Goal: Task Accomplishment & Management: Complete application form

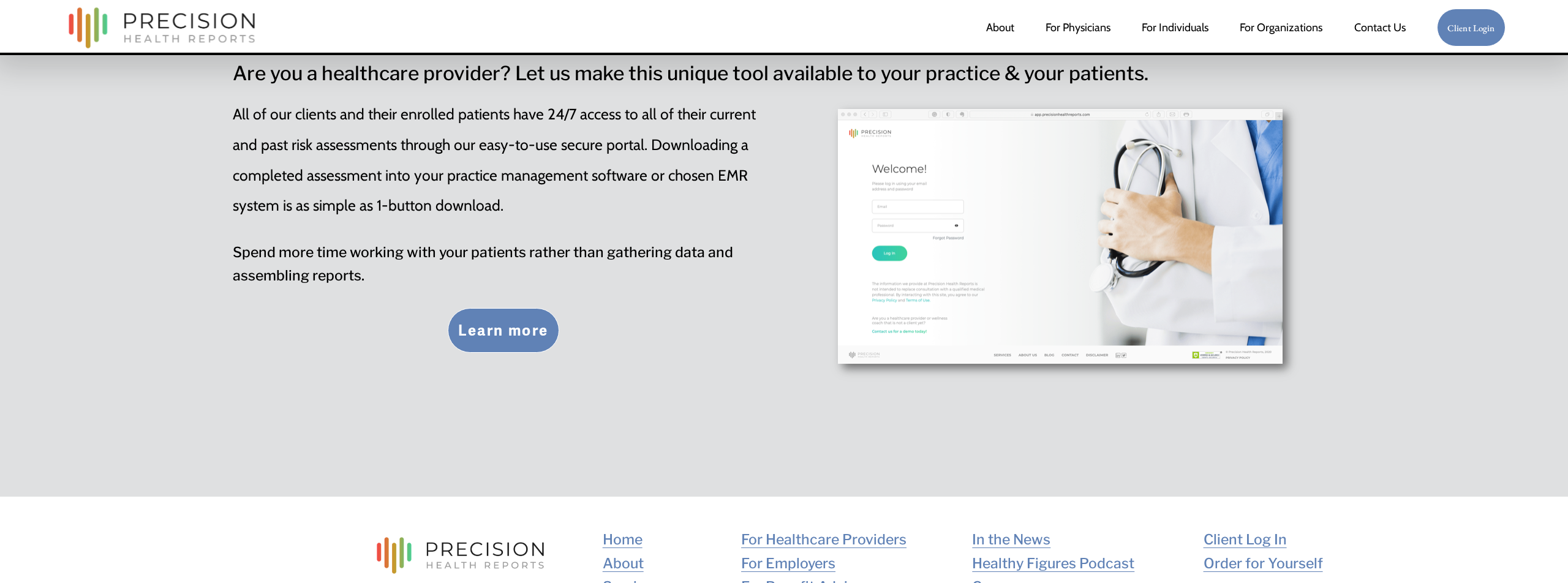
scroll to position [4603, 0]
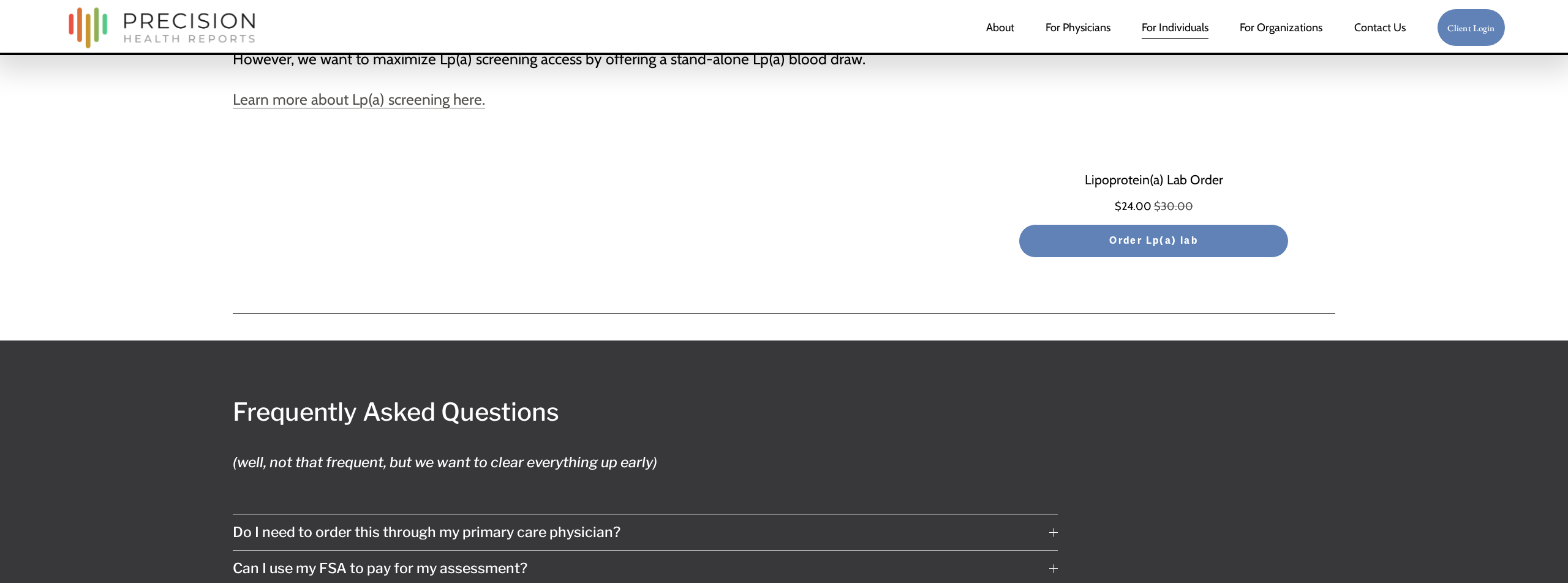
scroll to position [6392, 0]
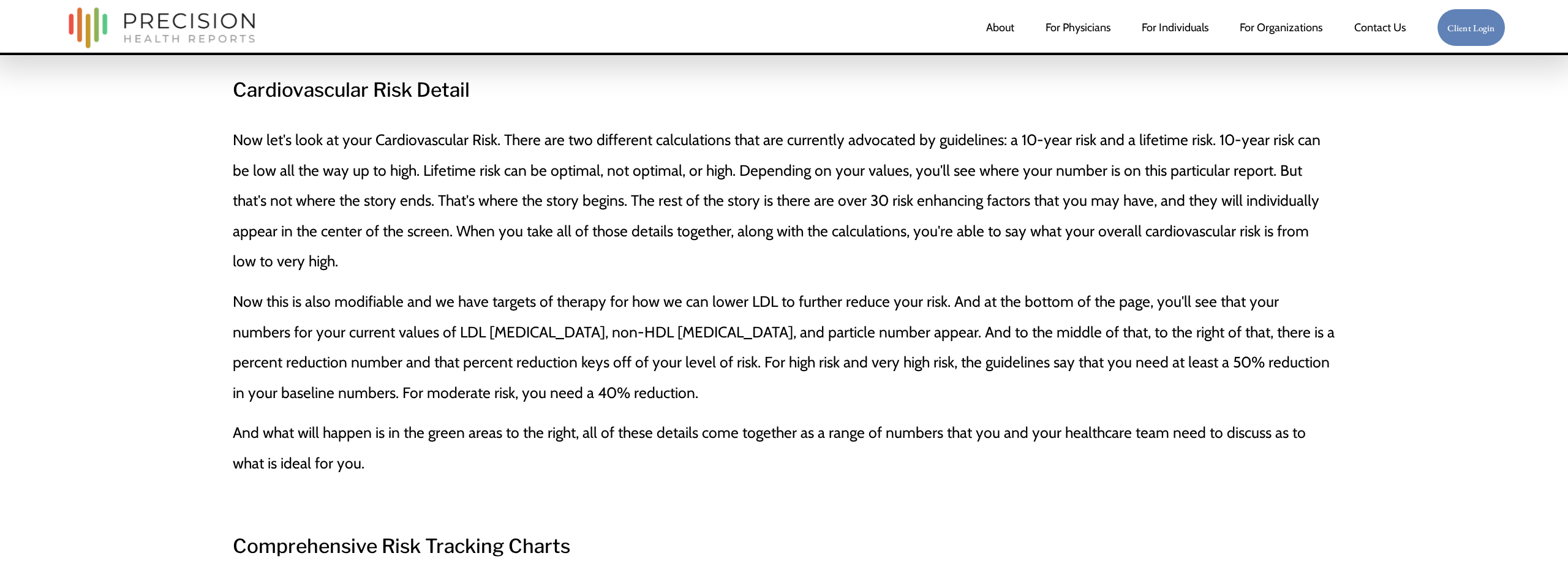
scroll to position [2462, 0]
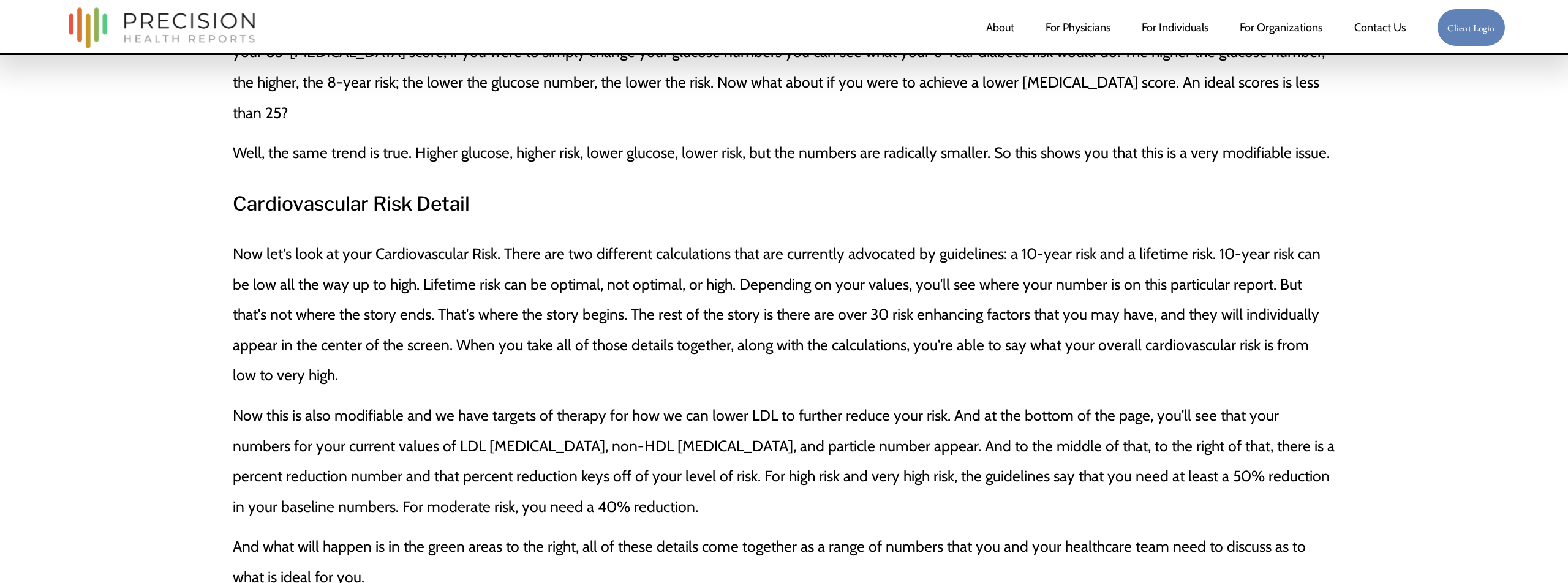
click at [938, 1] on div "Skip to Content About For Physicians For Individuals" at bounding box center [784, 27] width 1568 height 55
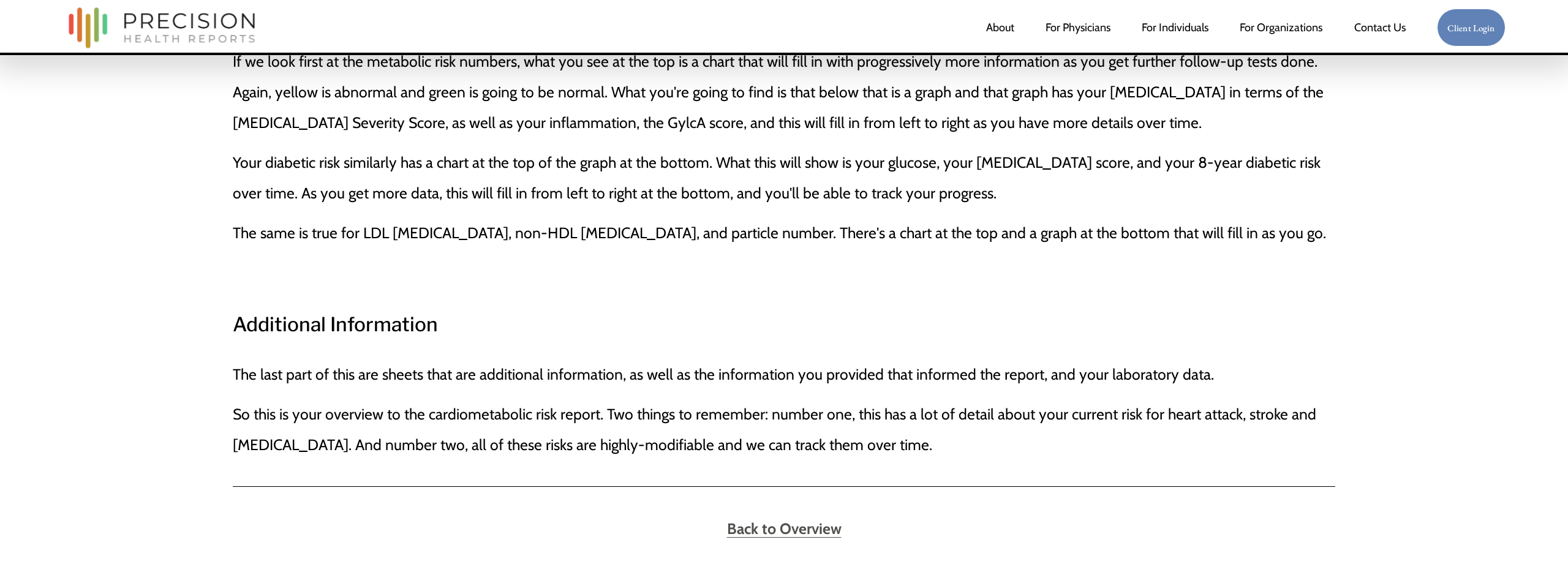
scroll to position [3120, 0]
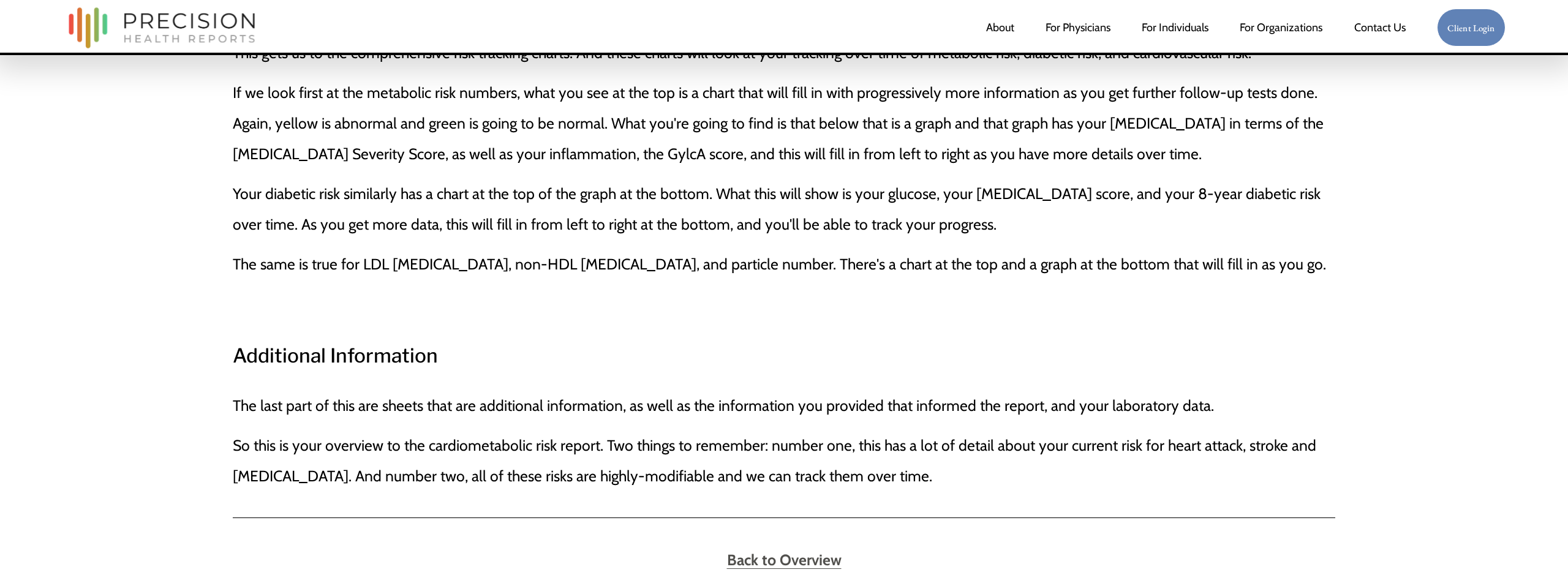
click at [755, 551] on strong "Back to Overview" at bounding box center [785, 560] width 115 height 19
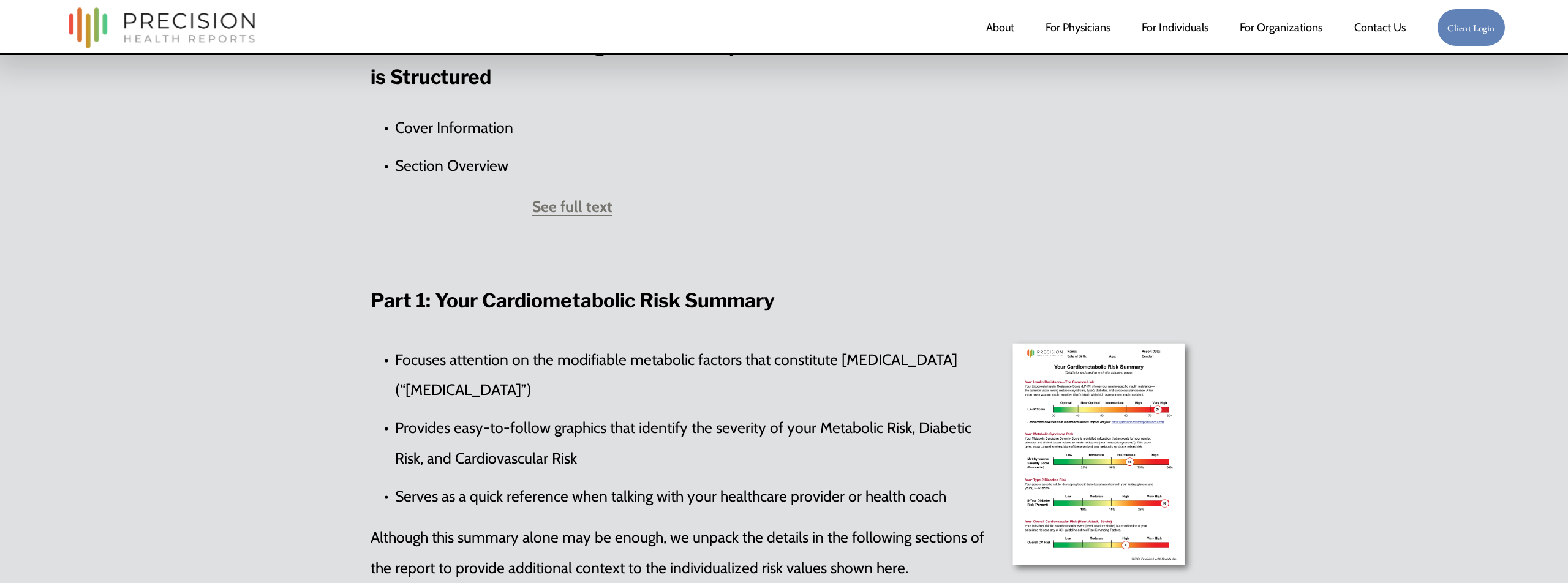
scroll to position [693, 0]
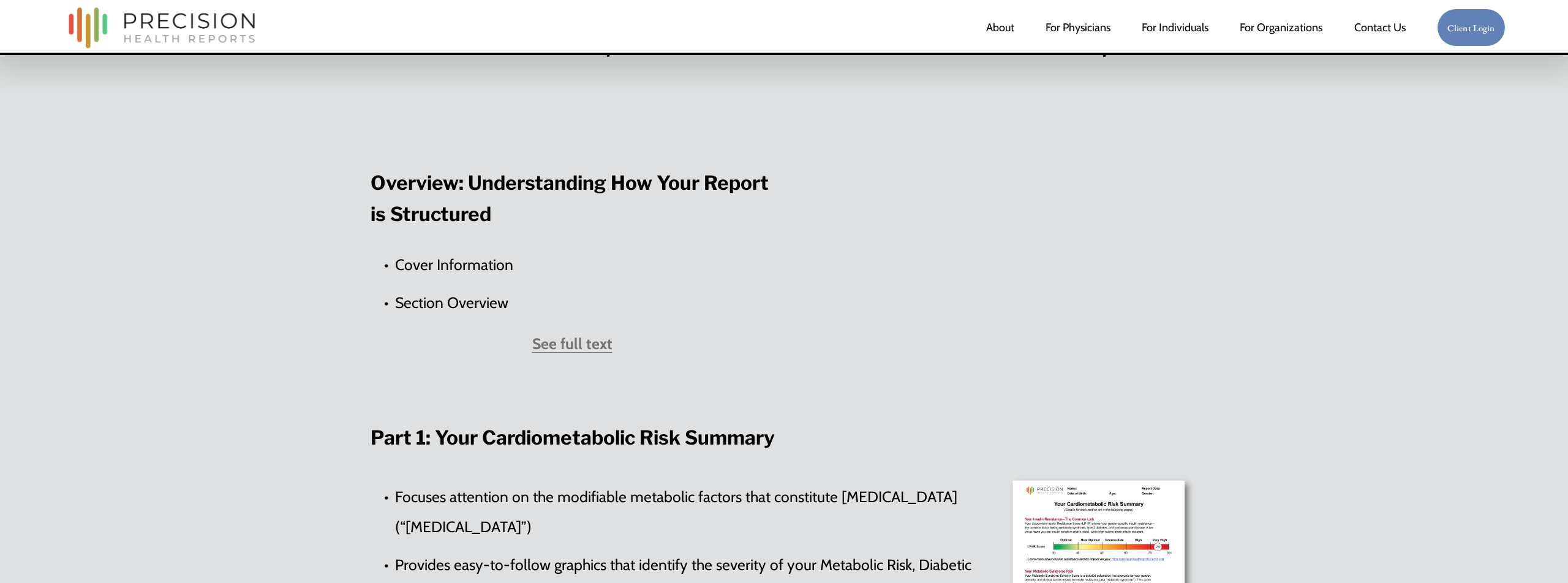
click at [580, 341] on strong "See full text" at bounding box center [572, 344] width 80 height 19
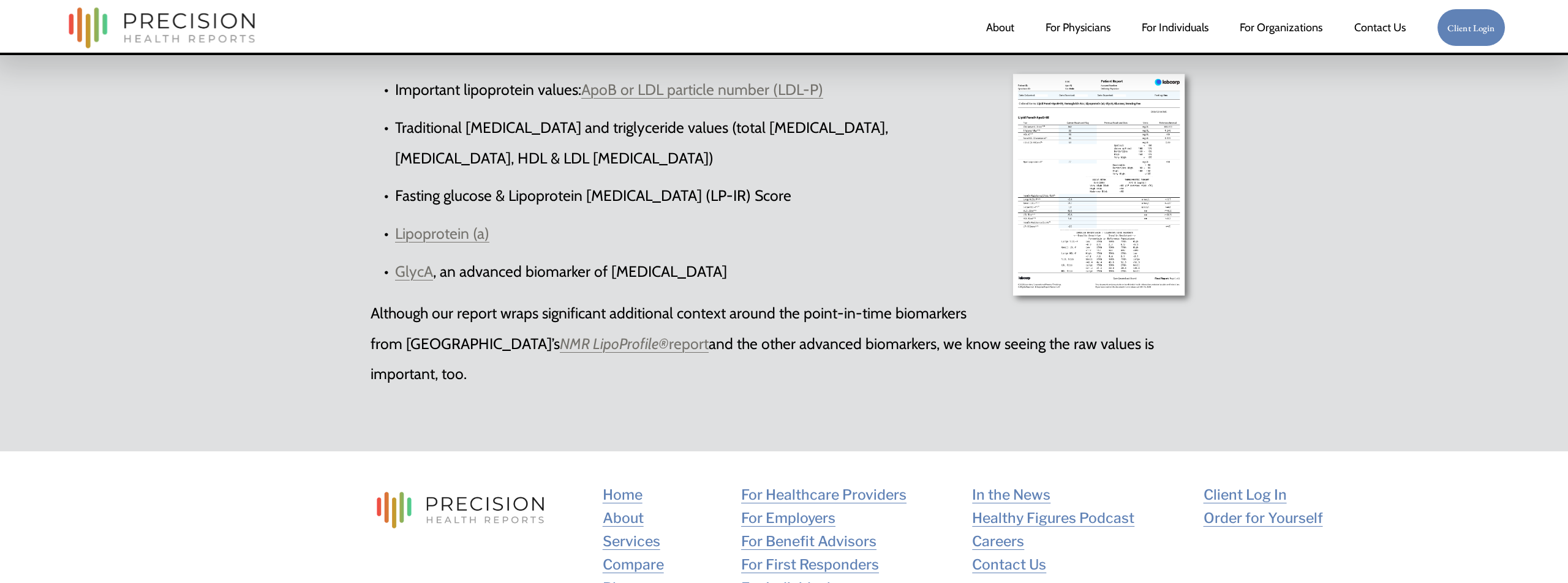
scroll to position [3544, 0]
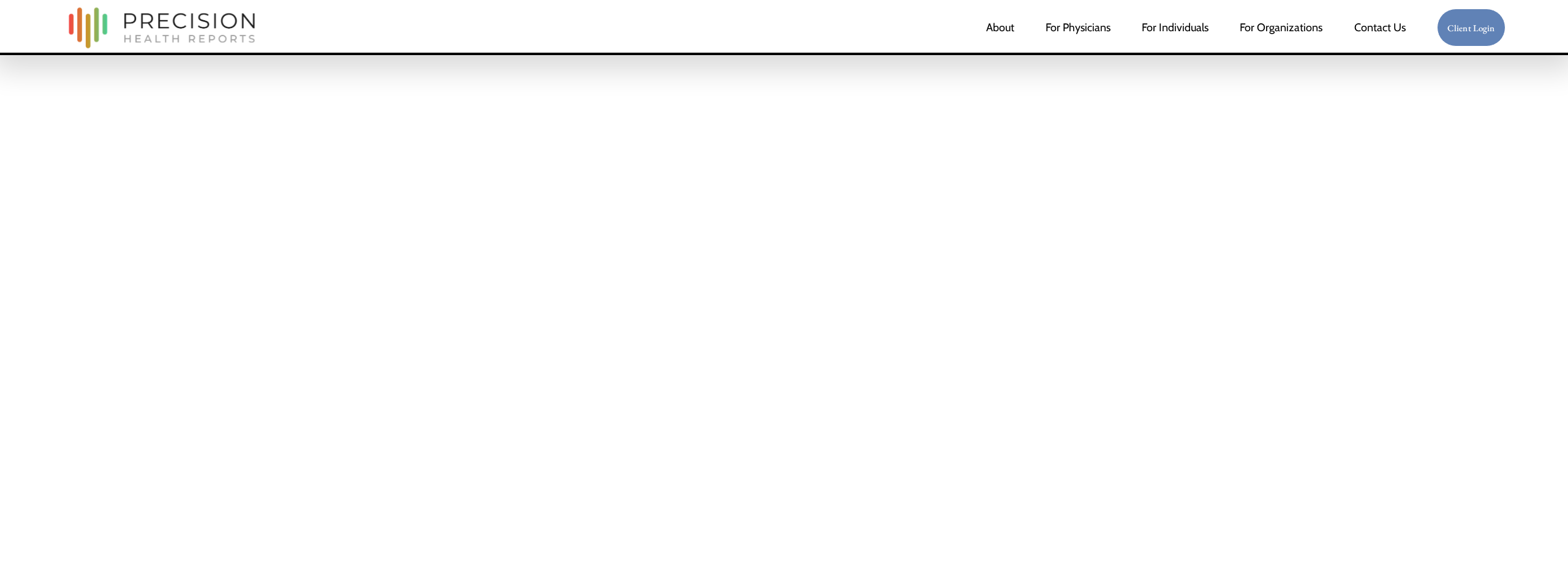
scroll to position [185, 0]
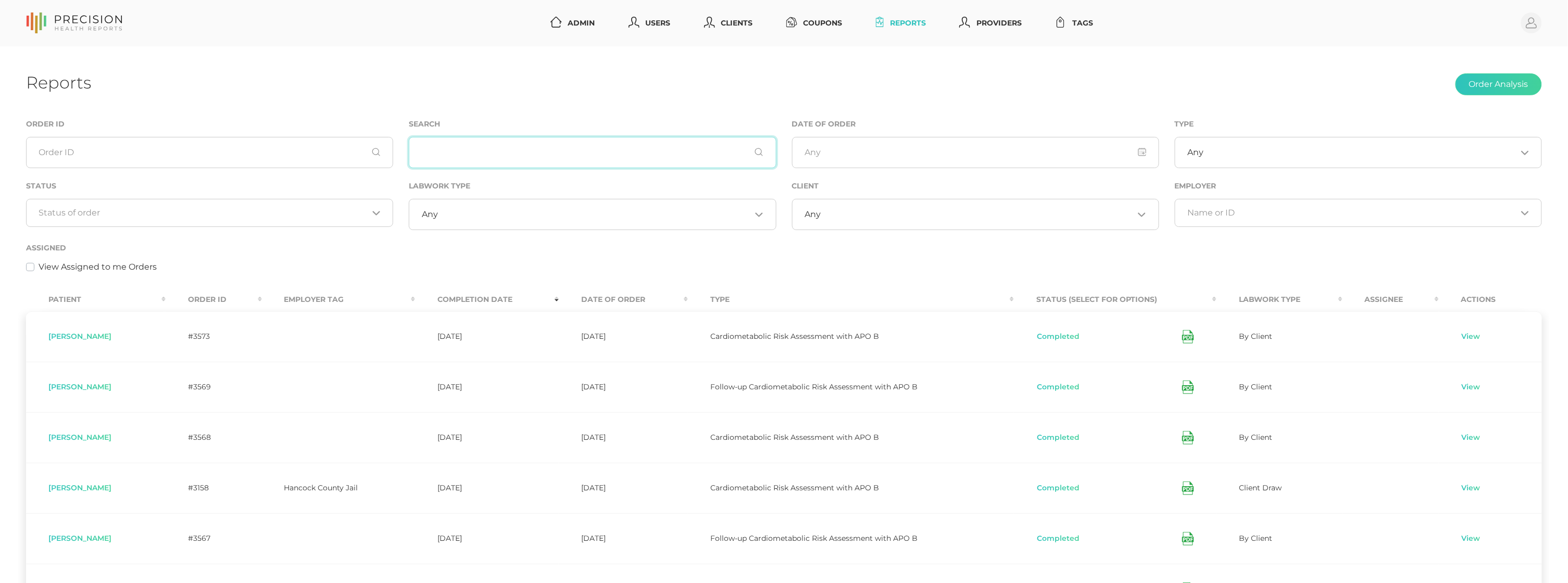
click at [535, 139] on input "text" at bounding box center [592, 152] width 367 height 31
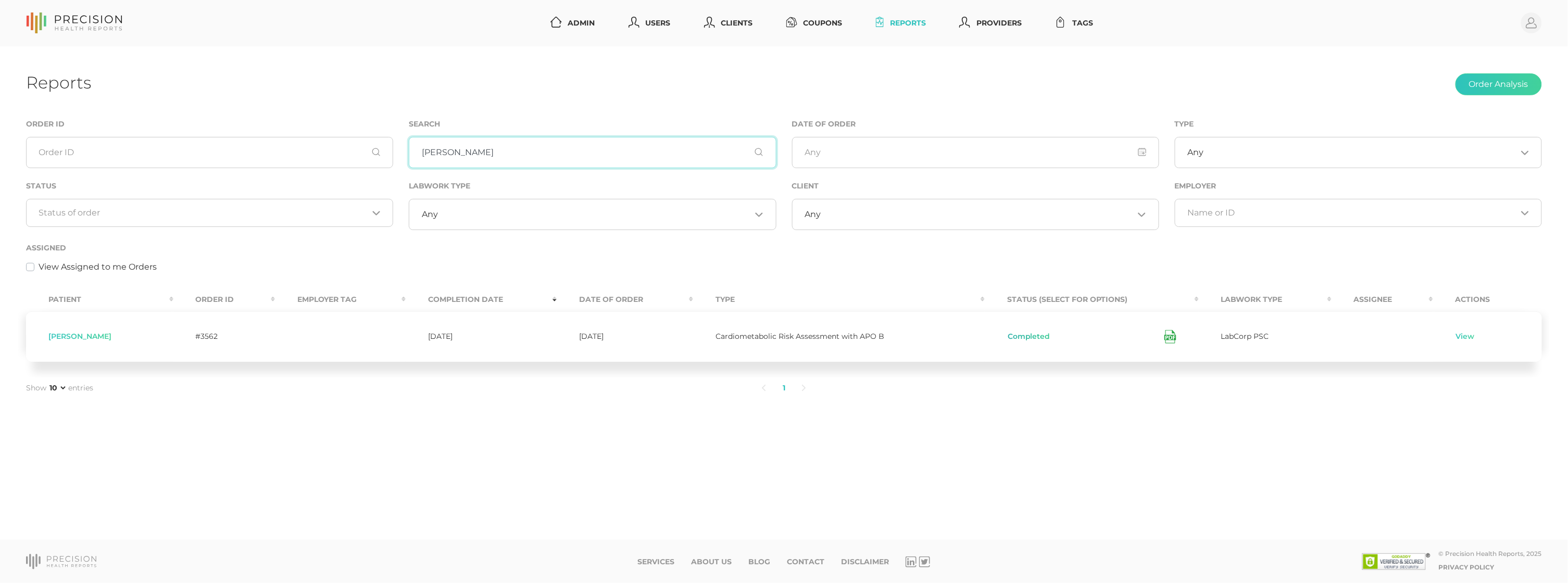
type input "[PERSON_NAME]"
click at [1029, 340] on button "Completed" at bounding box center [1029, 337] width 44 height 10
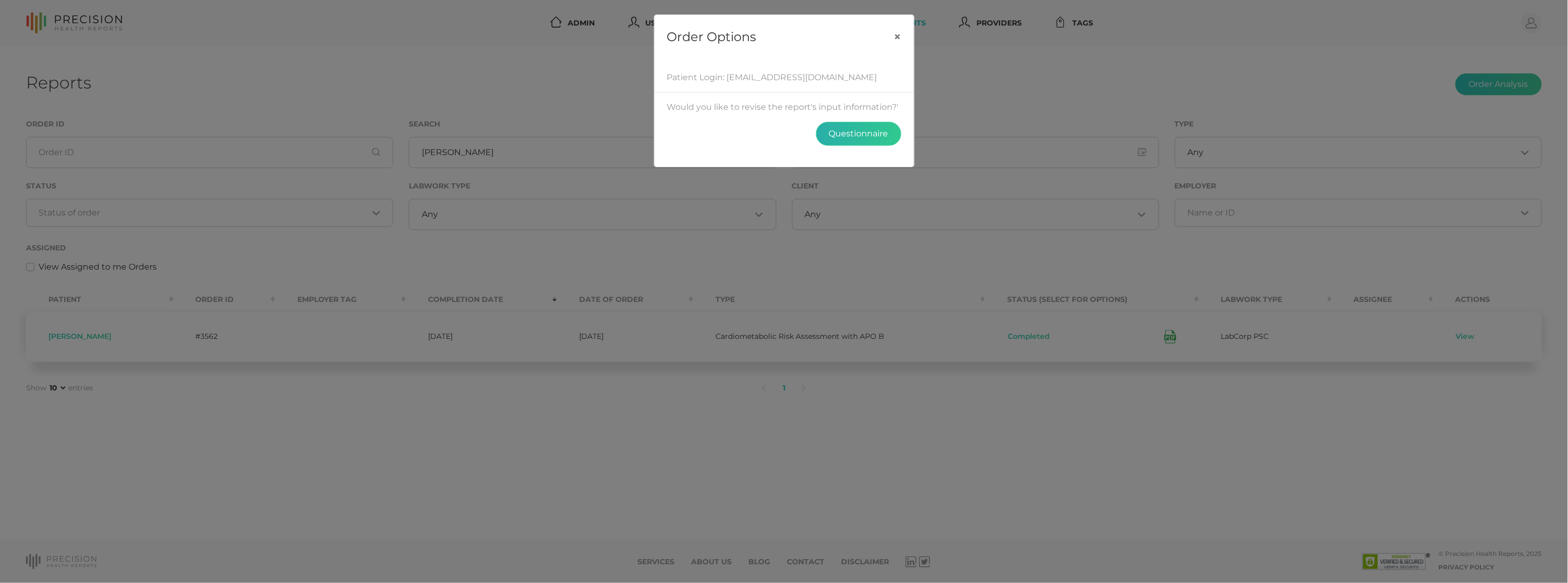
click at [843, 131] on button "Questionnaire" at bounding box center [859, 133] width 85 height 24
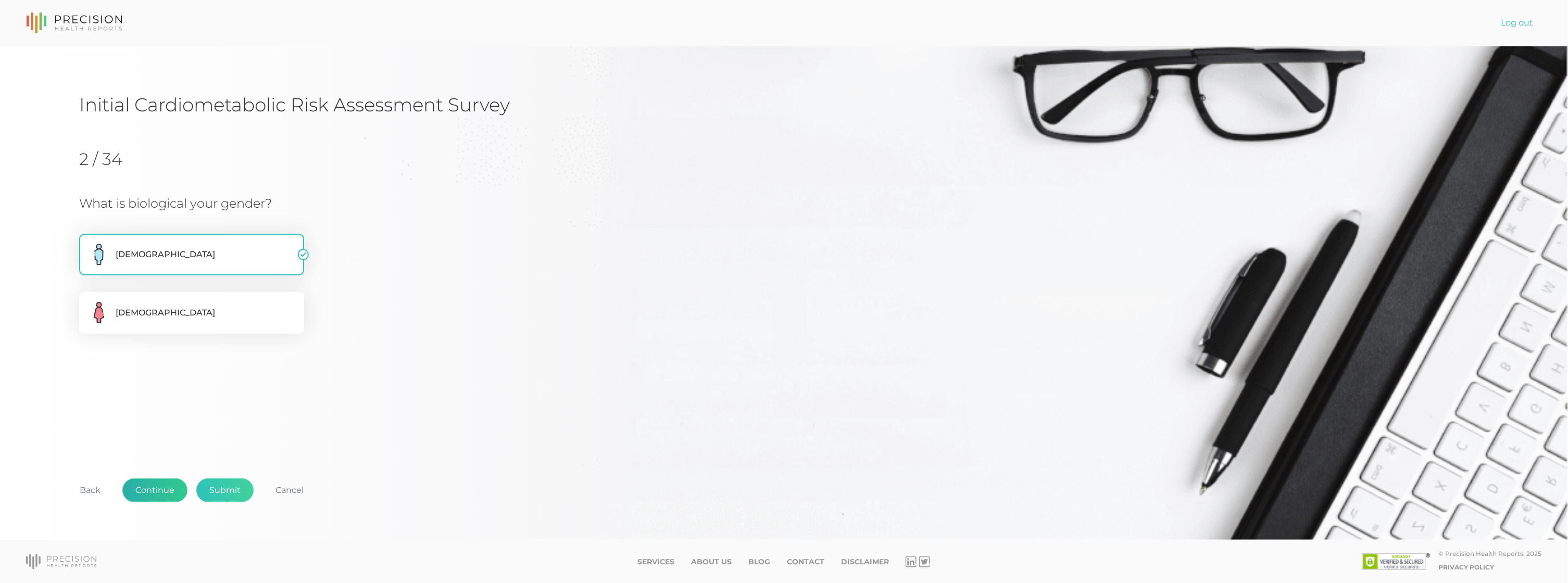
click at [167, 481] on button "Continue" at bounding box center [155, 490] width 65 height 24
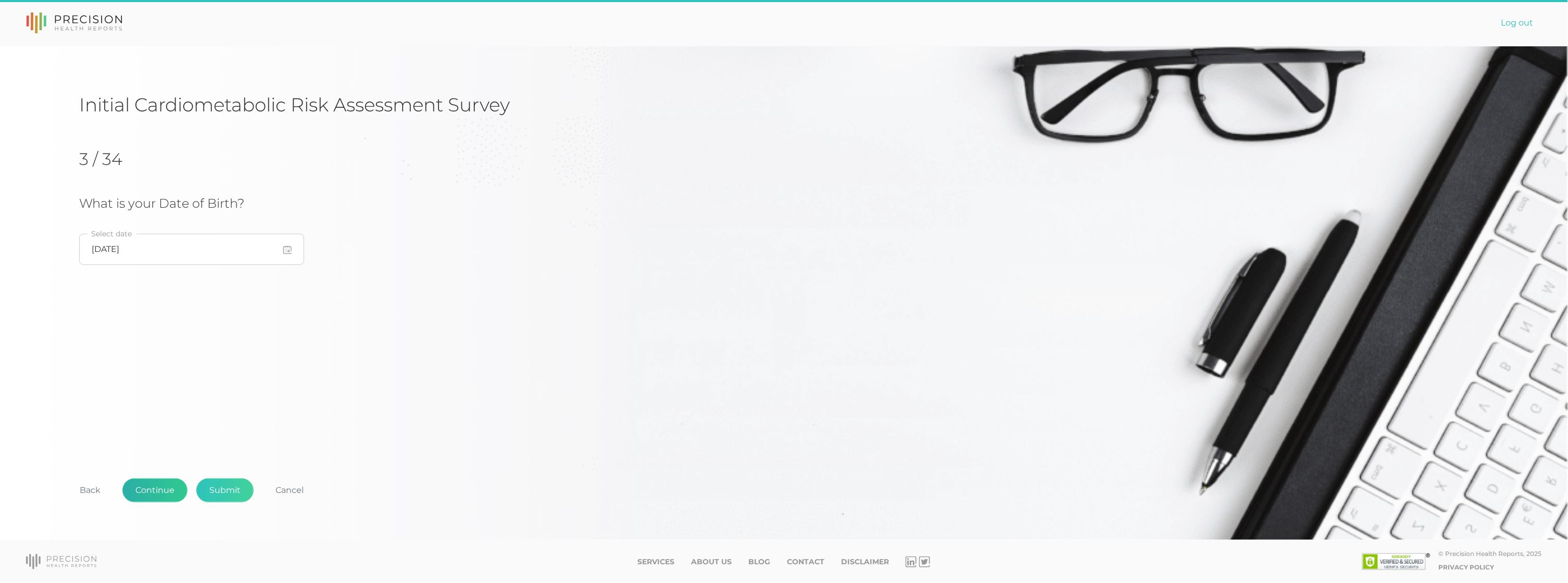
click at [165, 489] on button "Continue" at bounding box center [155, 490] width 65 height 24
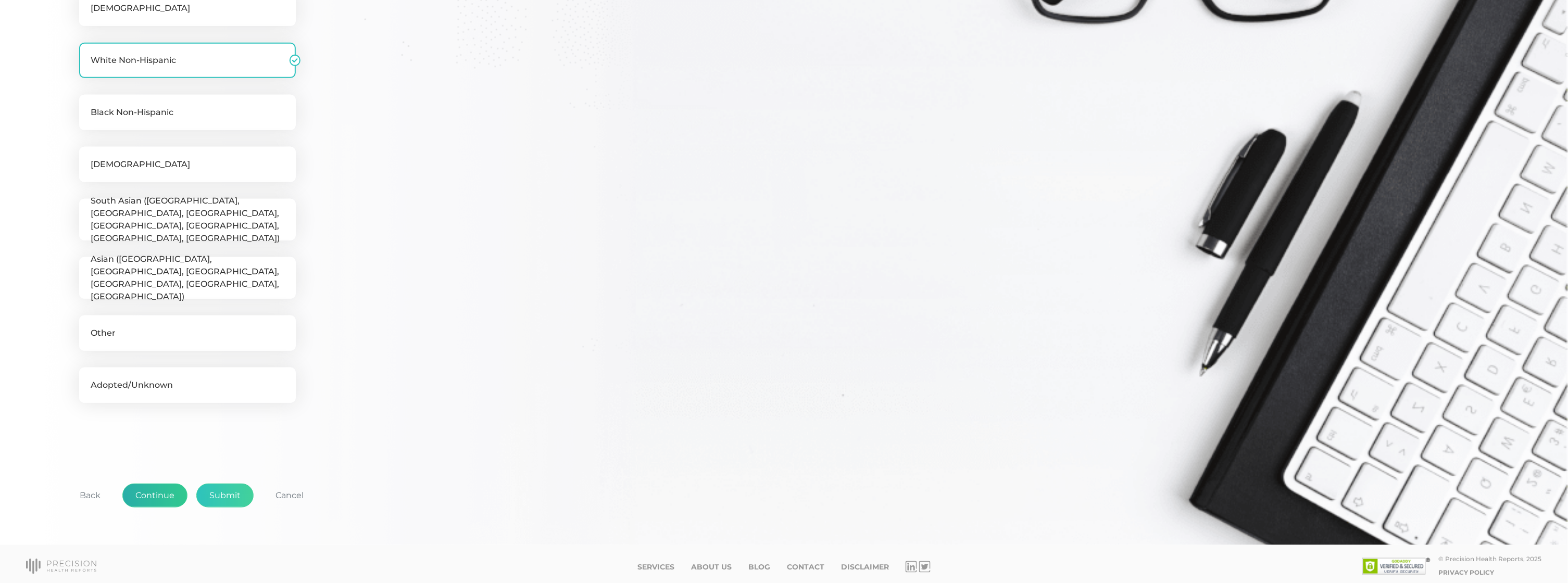
scroll to position [240, 0]
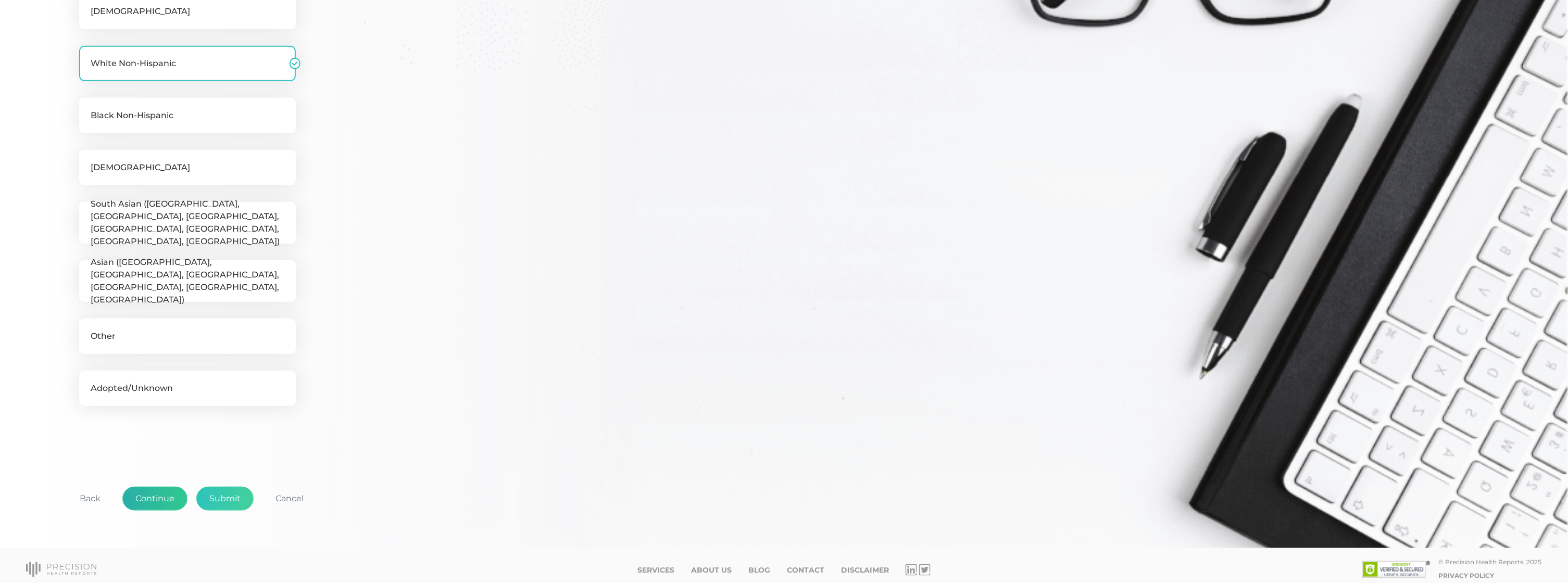
click at [161, 492] on button "Continue" at bounding box center [155, 498] width 65 height 24
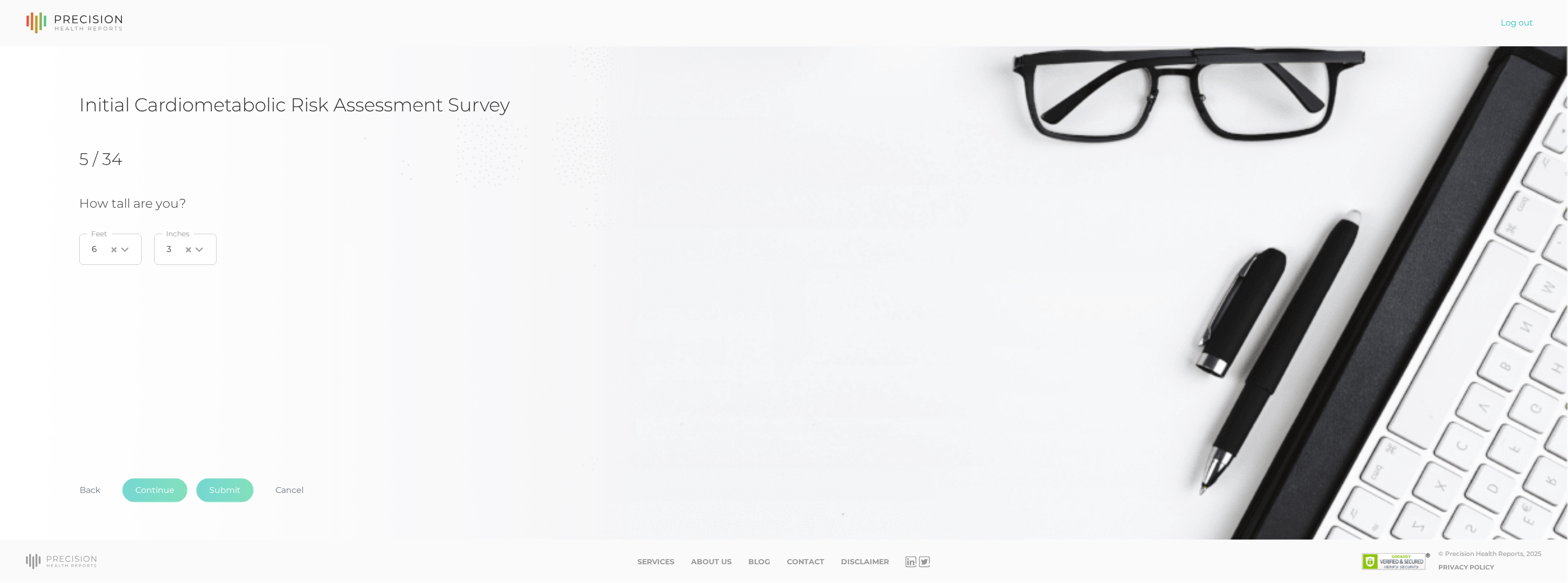
scroll to position [0, 0]
click at [157, 490] on button "Continue" at bounding box center [155, 490] width 65 height 24
click at [150, 491] on button "Continue" at bounding box center [155, 490] width 65 height 24
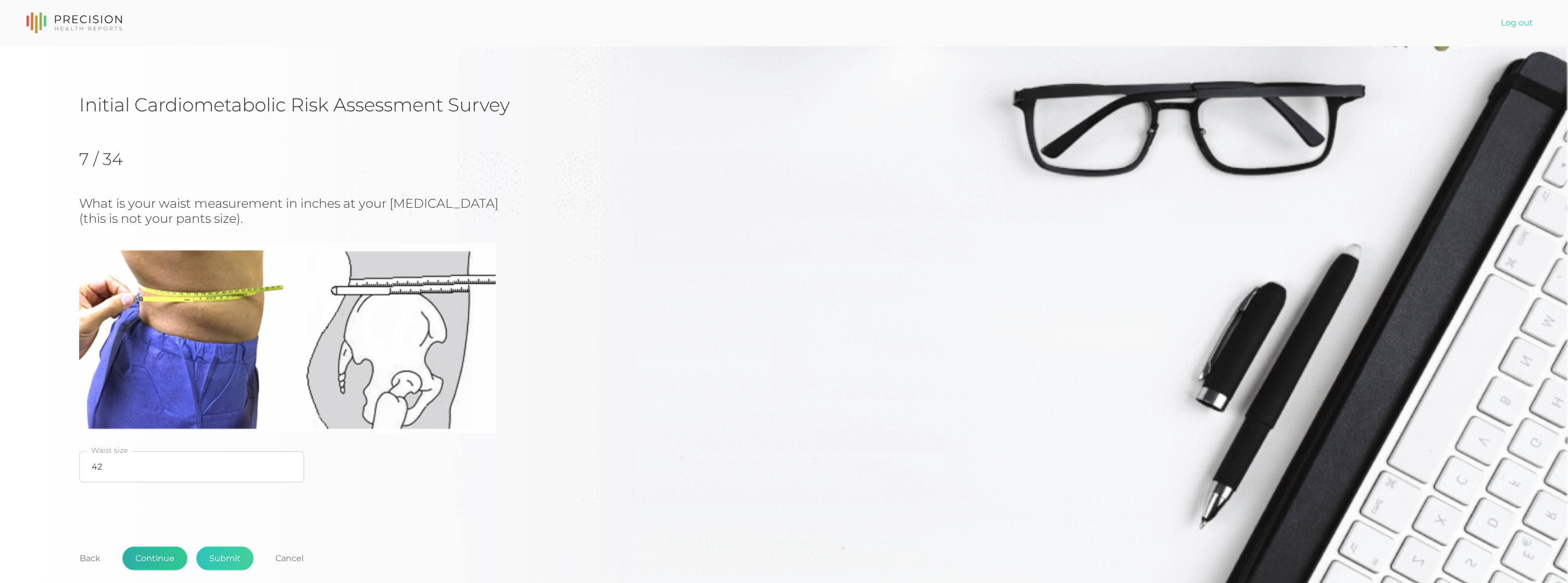
click at [154, 564] on button "Continue" at bounding box center [155, 558] width 65 height 24
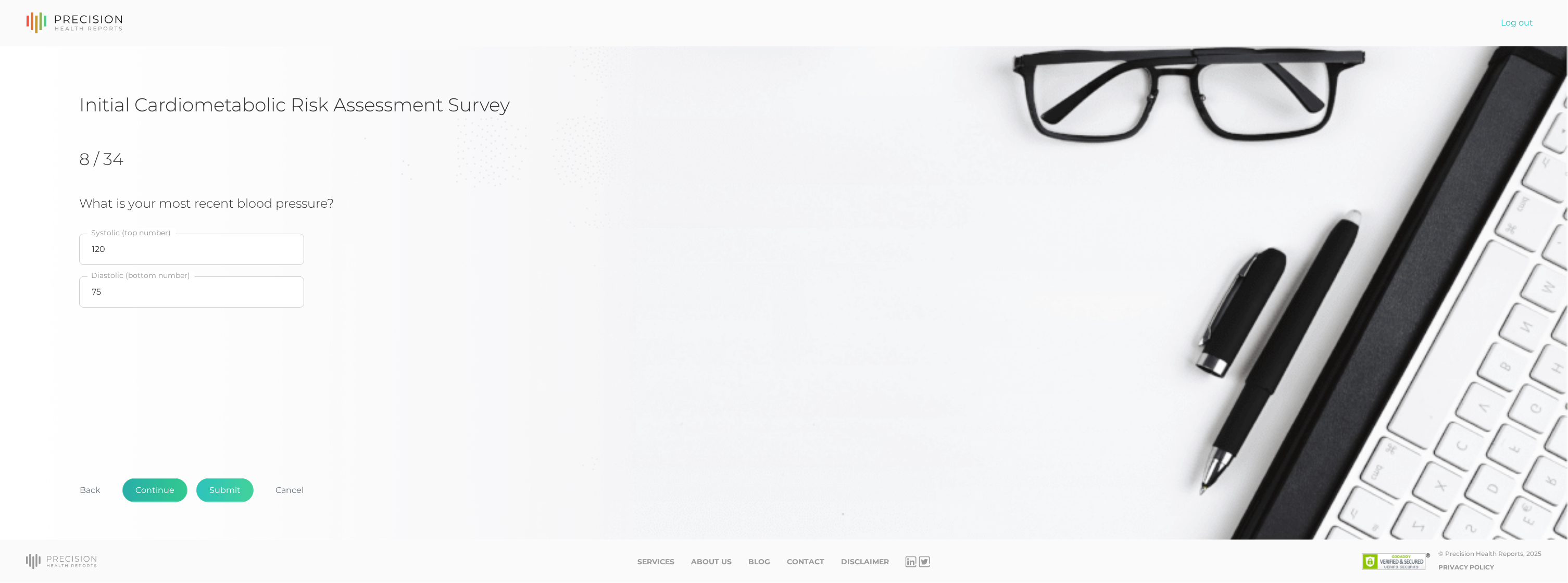
click at [152, 491] on button "Continue" at bounding box center [155, 490] width 65 height 24
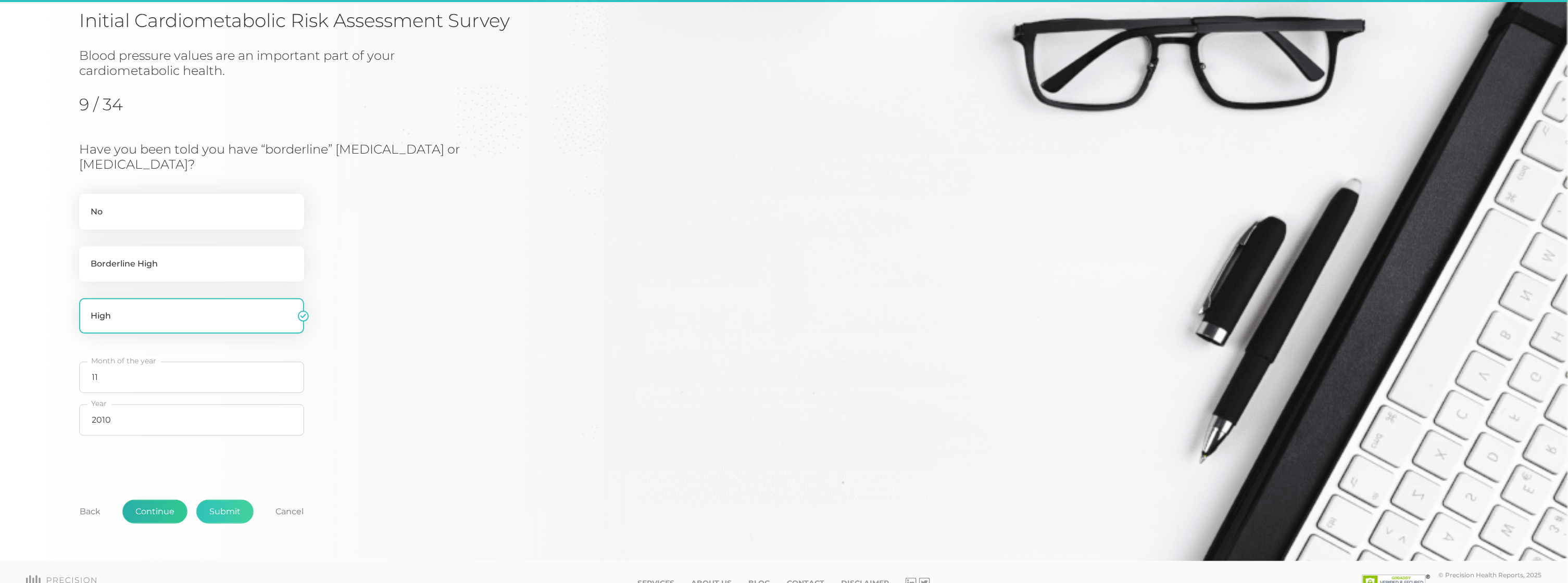
scroll to position [99, 0]
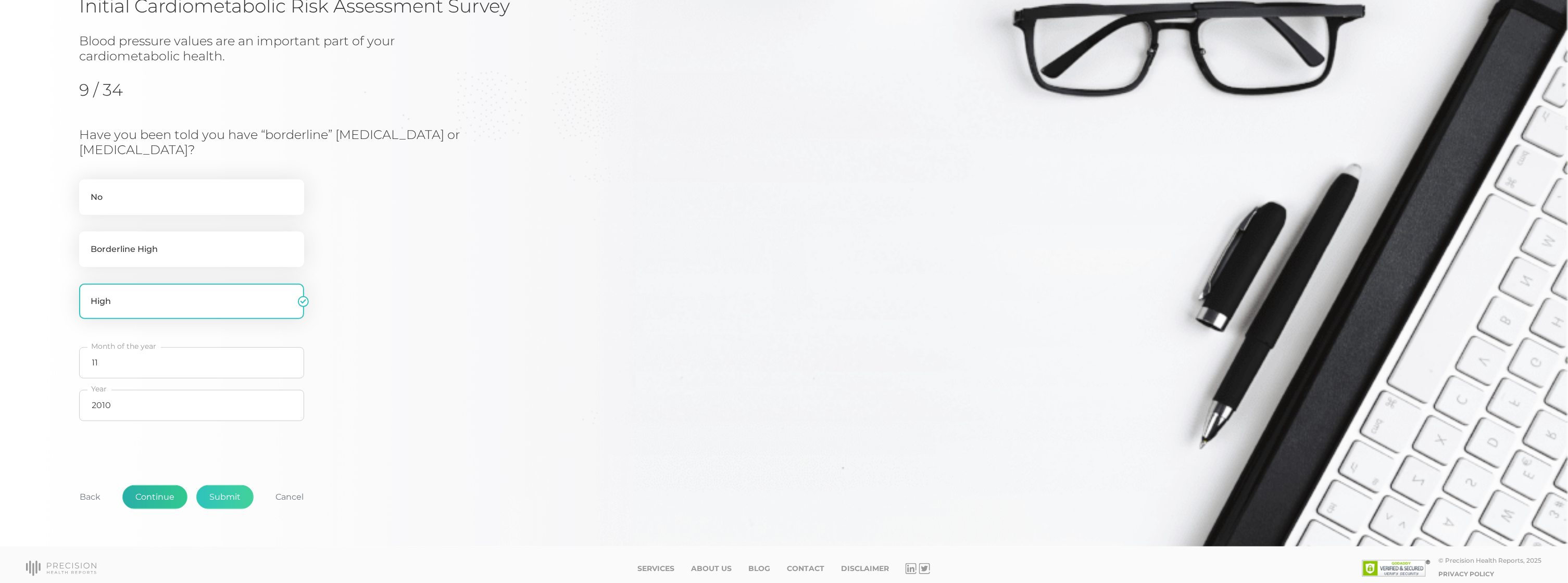
click at [153, 488] on button "Continue" at bounding box center [155, 497] width 65 height 24
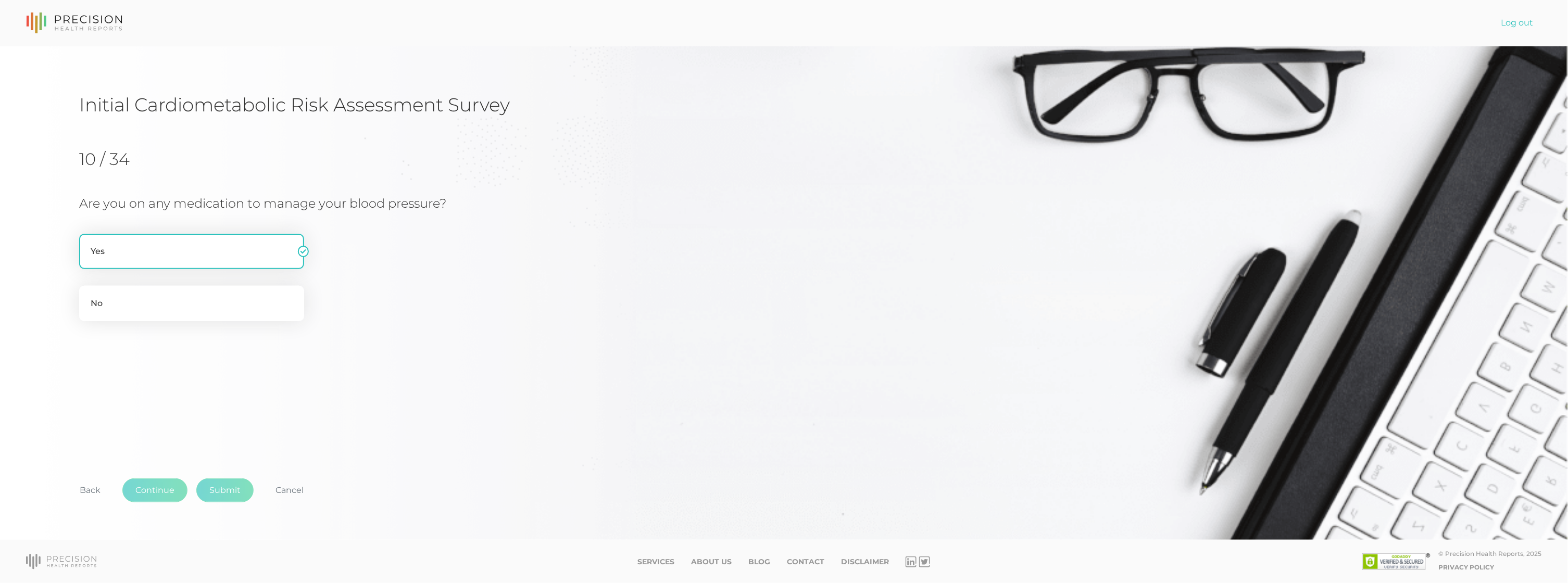
scroll to position [0, 0]
click at [152, 484] on button "Continue" at bounding box center [155, 490] width 65 height 24
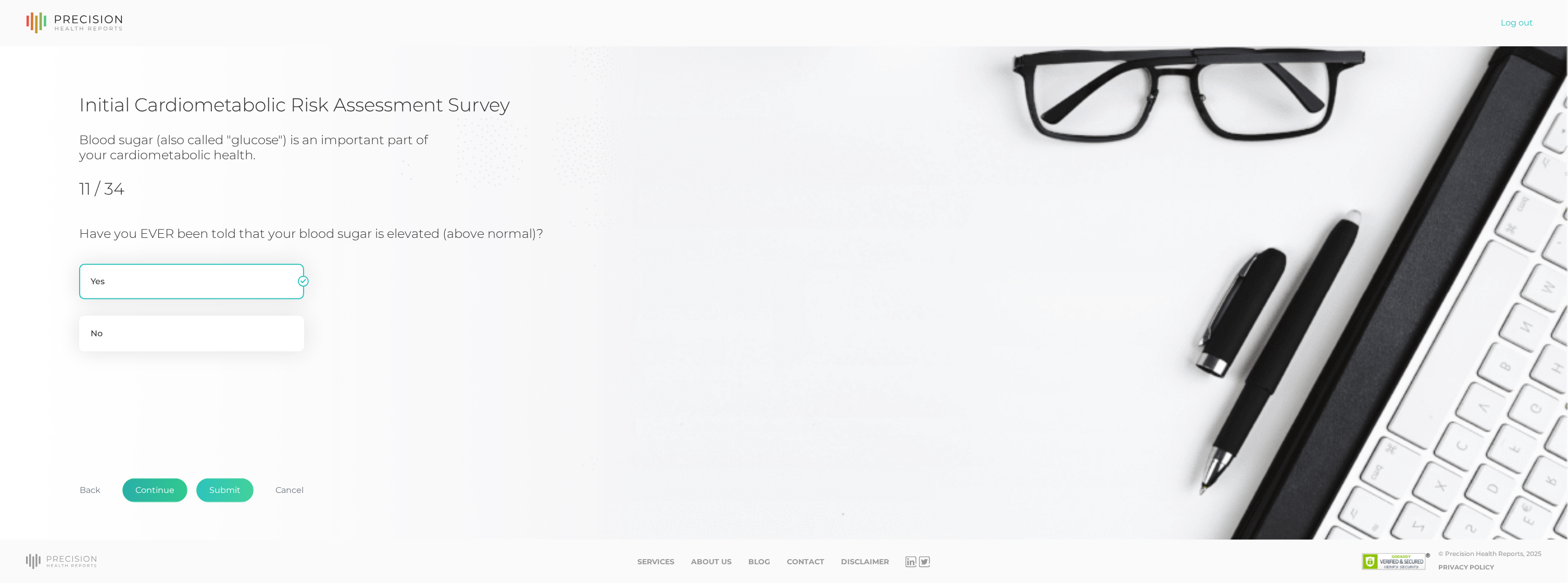
click at [150, 491] on button "Continue" at bounding box center [155, 490] width 65 height 24
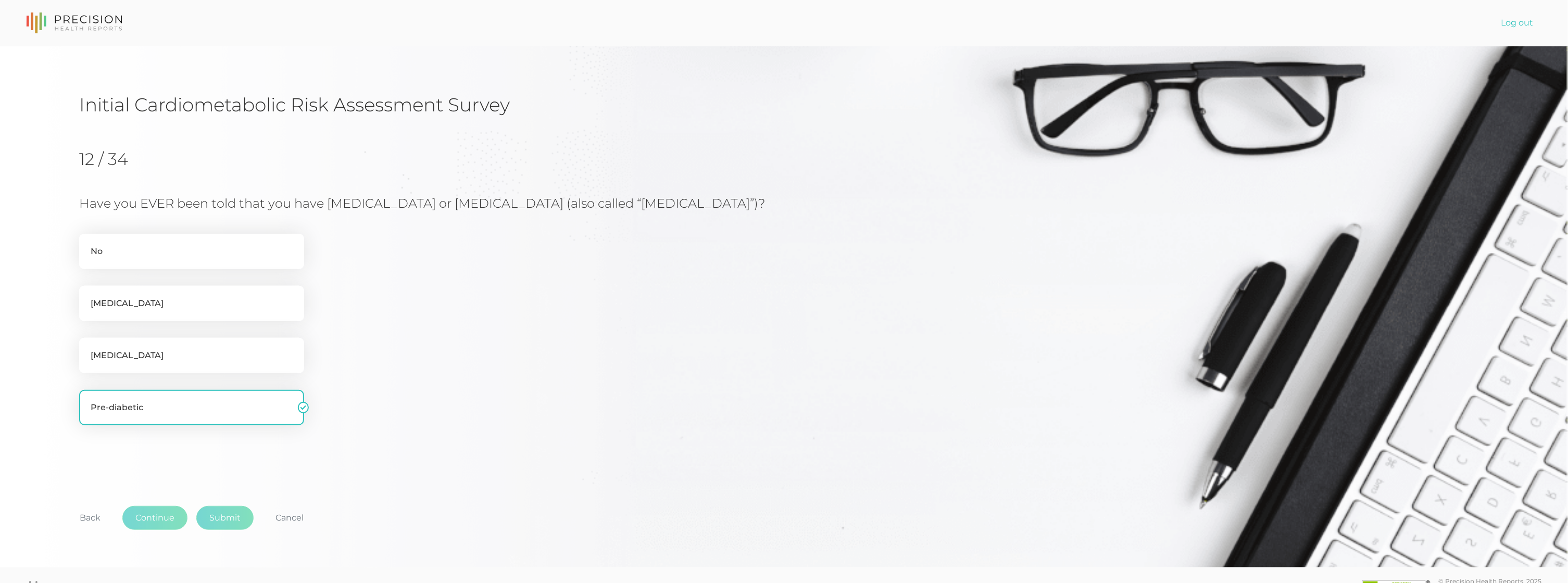
scroll to position [21, 0]
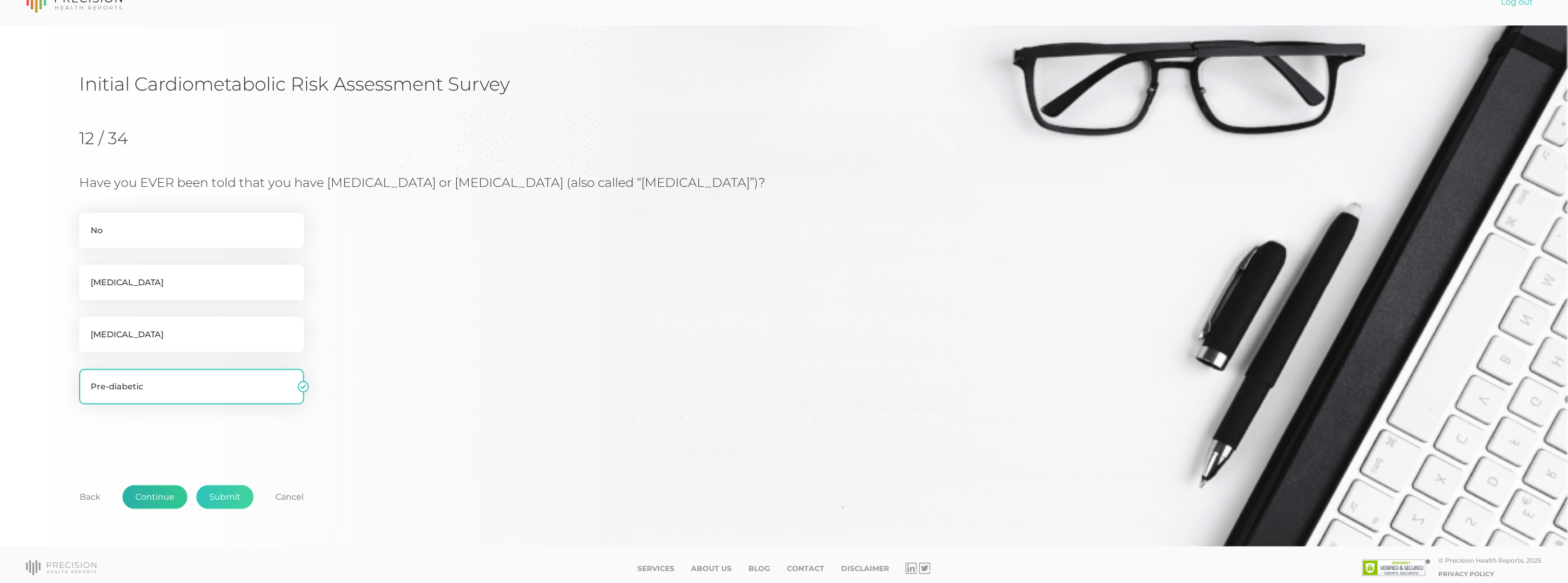
click at [153, 490] on button "Continue" at bounding box center [155, 497] width 65 height 24
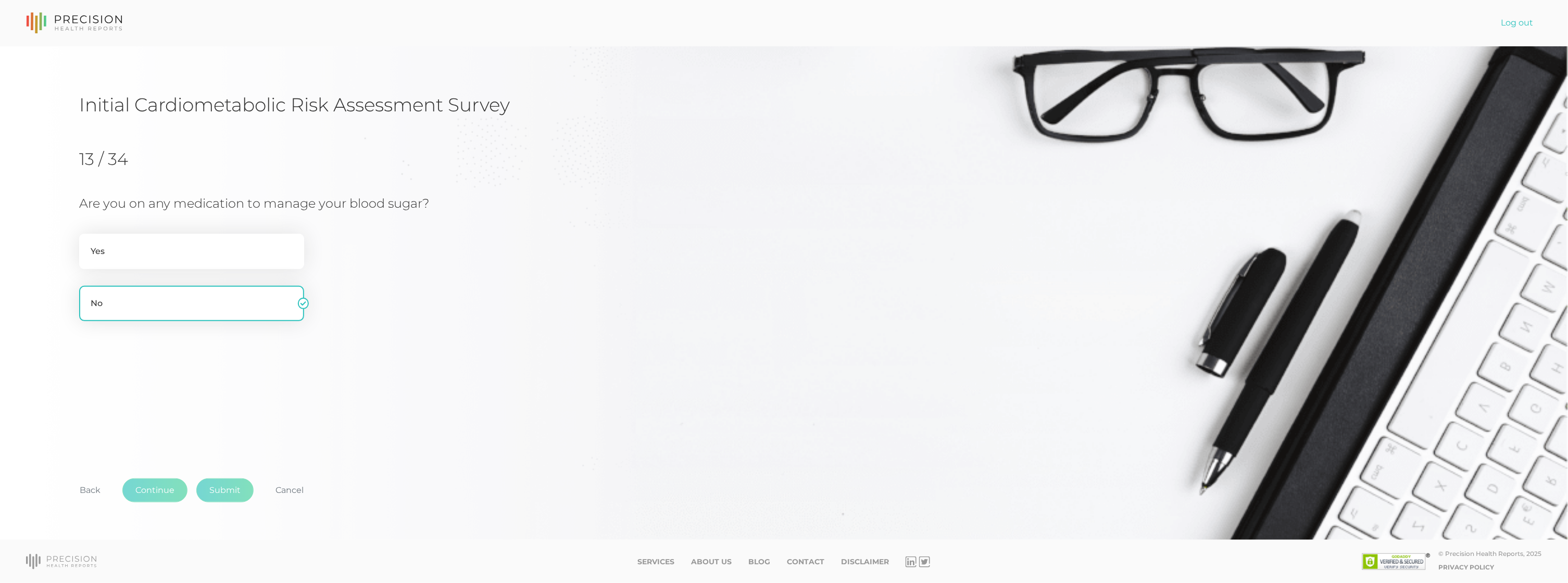
scroll to position [0, 0]
click at [155, 488] on button "Continue" at bounding box center [155, 490] width 65 height 24
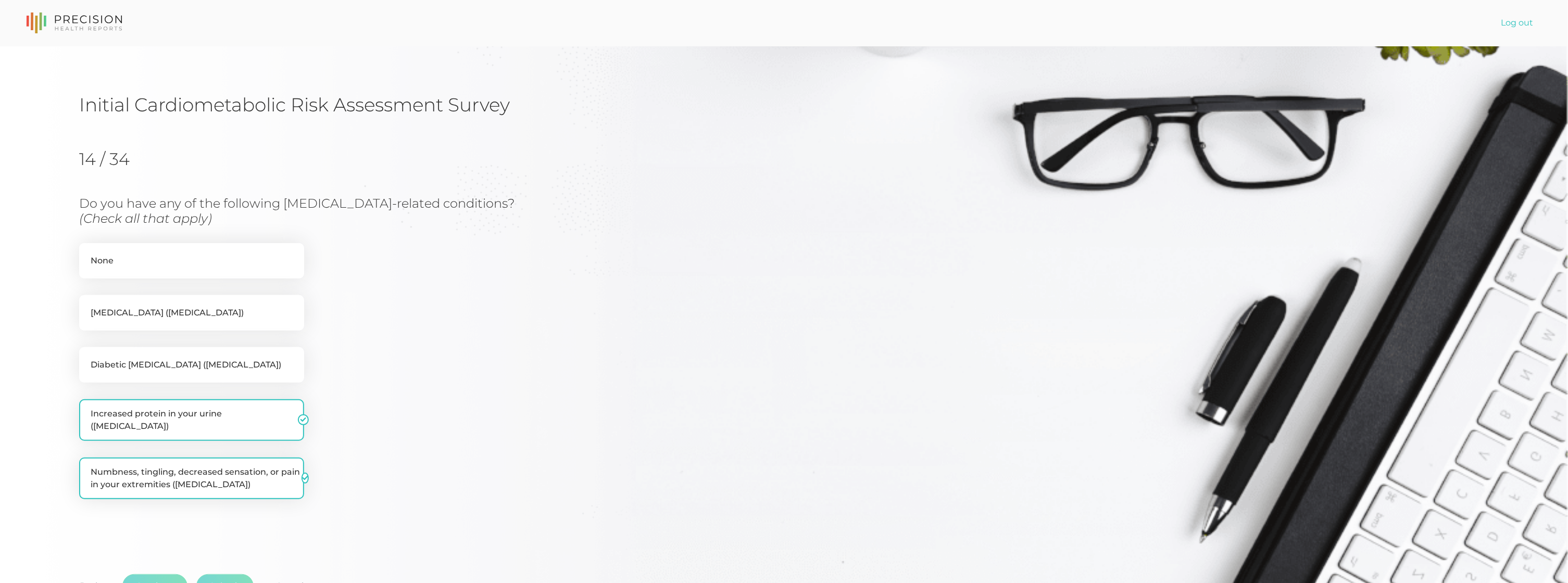
scroll to position [82, 0]
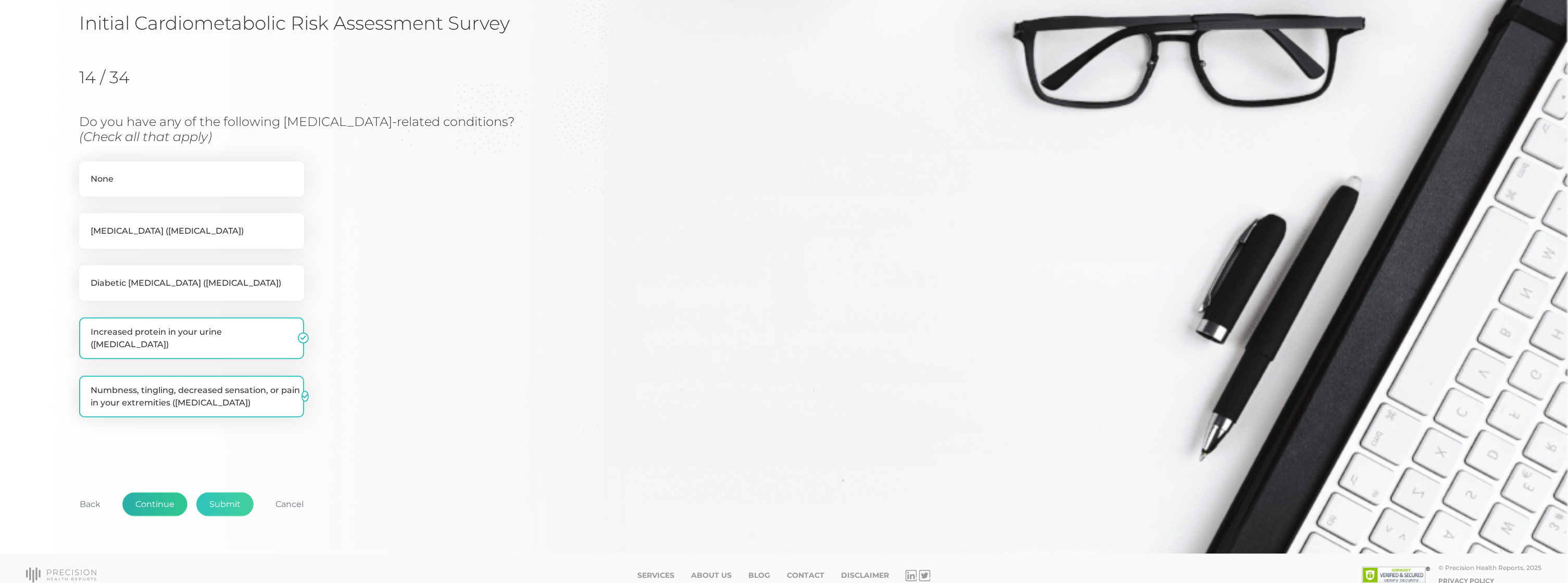
click at [152, 492] on button "Continue" at bounding box center [155, 504] width 65 height 24
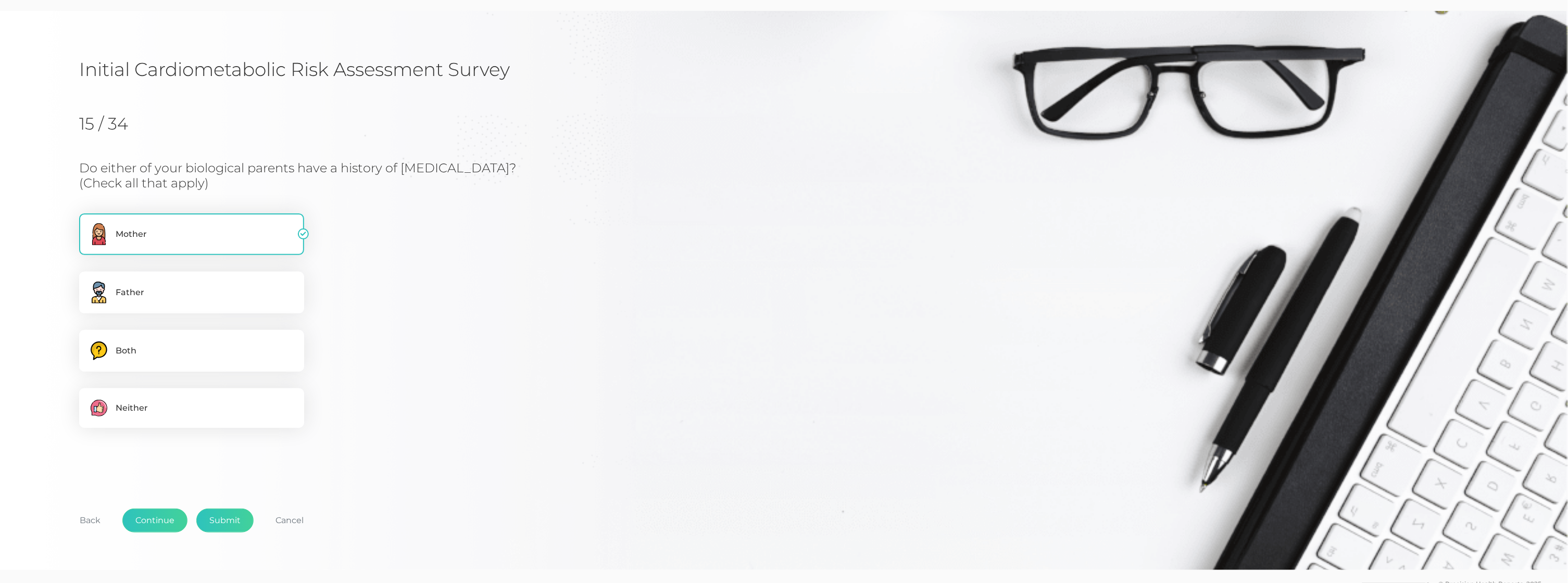
click at [150, 502] on div "Back Continue Submit Cancel" at bounding box center [784, 526] width 1410 height 77
click at [150, 511] on button "Continue" at bounding box center [155, 520] width 65 height 24
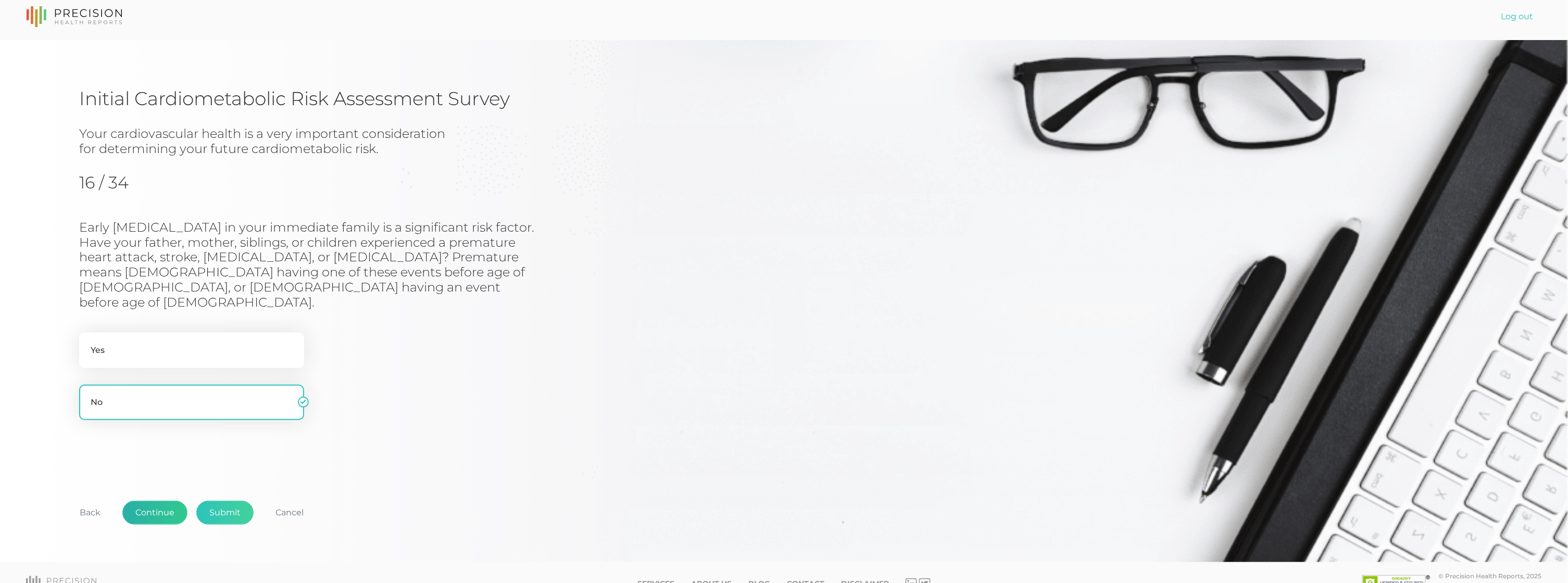
click at [152, 501] on button "Continue" at bounding box center [155, 512] width 65 height 24
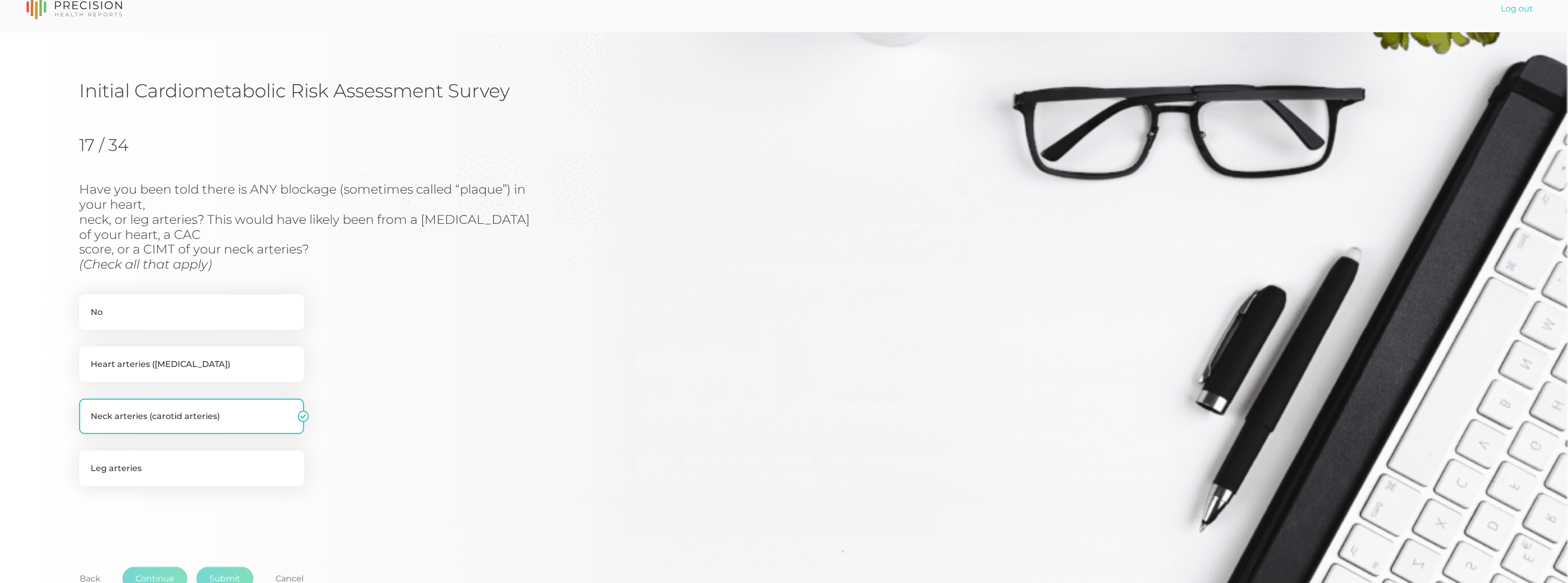
scroll to position [94, 0]
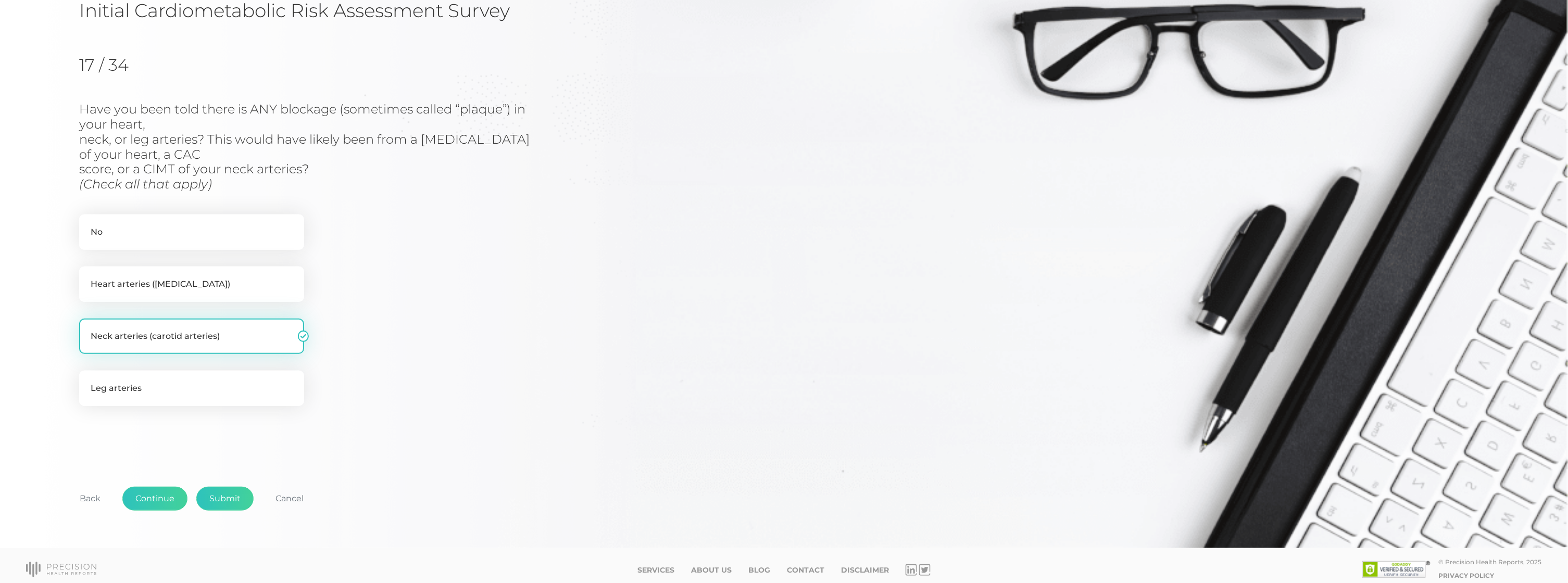
click at [166, 326] on label "Neck arteries (carotid arteries)" at bounding box center [192, 337] width 225 height 35
click at [88, 326] on input "Neck arteries (carotid arteries)" at bounding box center [83, 324] width 9 height 10
checkbox input "false"
click at [150, 226] on label "No" at bounding box center [192, 232] width 225 height 35
click at [88, 225] on input "No" at bounding box center [83, 219] width 9 height 10
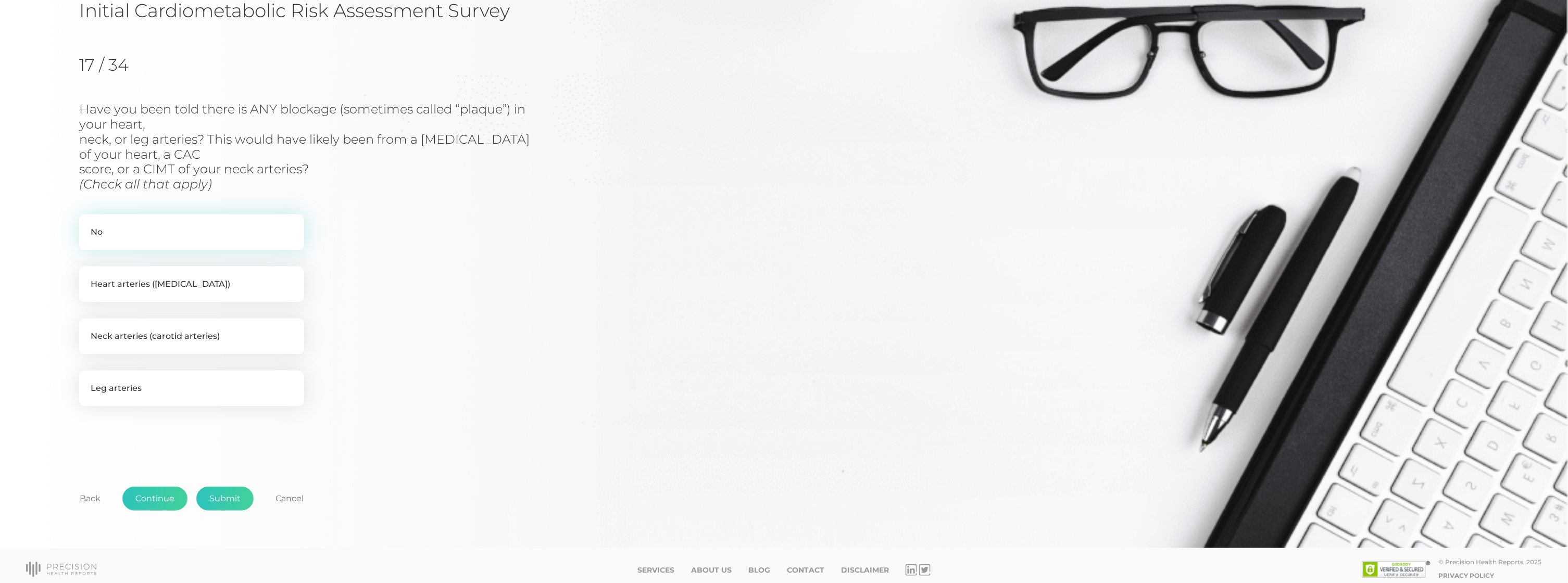
checkbox input "true"
click at [157, 494] on button "Continue" at bounding box center [155, 498] width 65 height 24
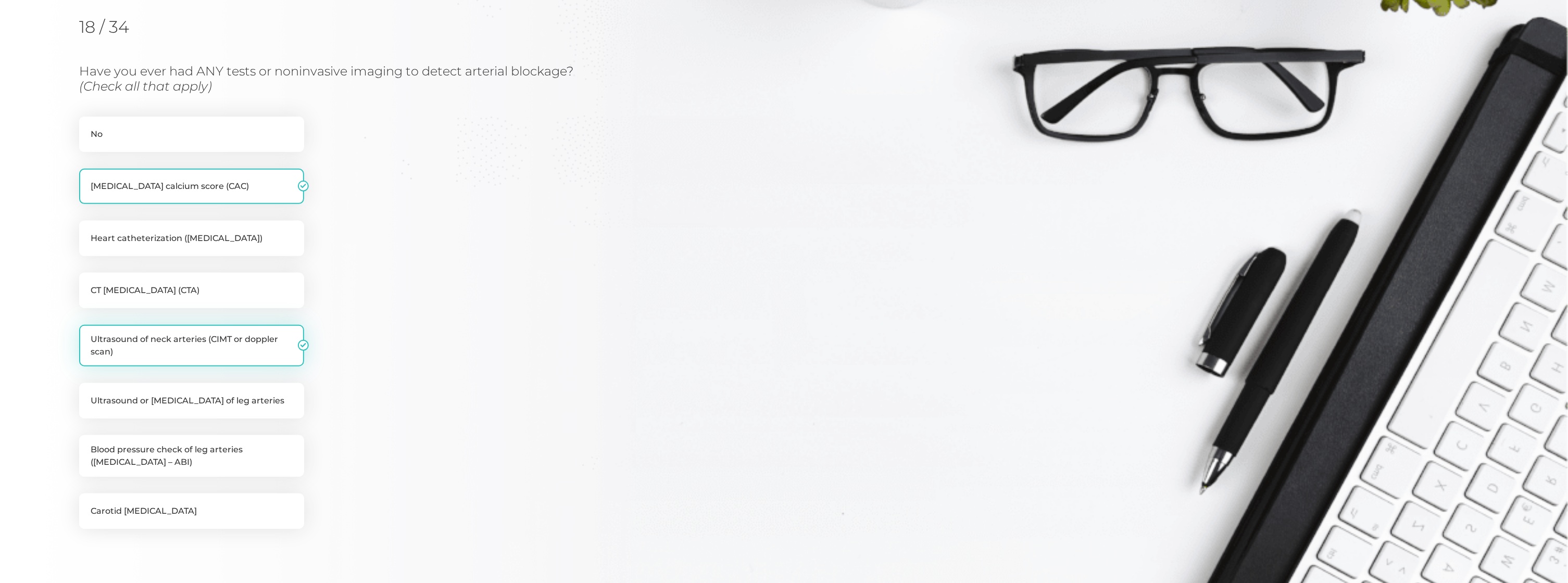
click at [166, 340] on label "Ultrasound of neck arteries (CIMT or doppler scan)" at bounding box center [192, 346] width 225 height 41
click at [88, 335] on input "Ultrasound of neck arteries (CIMT or doppler scan)" at bounding box center [83, 330] width 9 height 10
click at [165, 340] on label "Ultrasound of neck arteries (CIMT or doppler scan)" at bounding box center [192, 346] width 225 height 41
click at [88, 335] on input "Ultrasound of neck arteries (CIMT or doppler scan)" at bounding box center [83, 330] width 9 height 10
checkbox input "true"
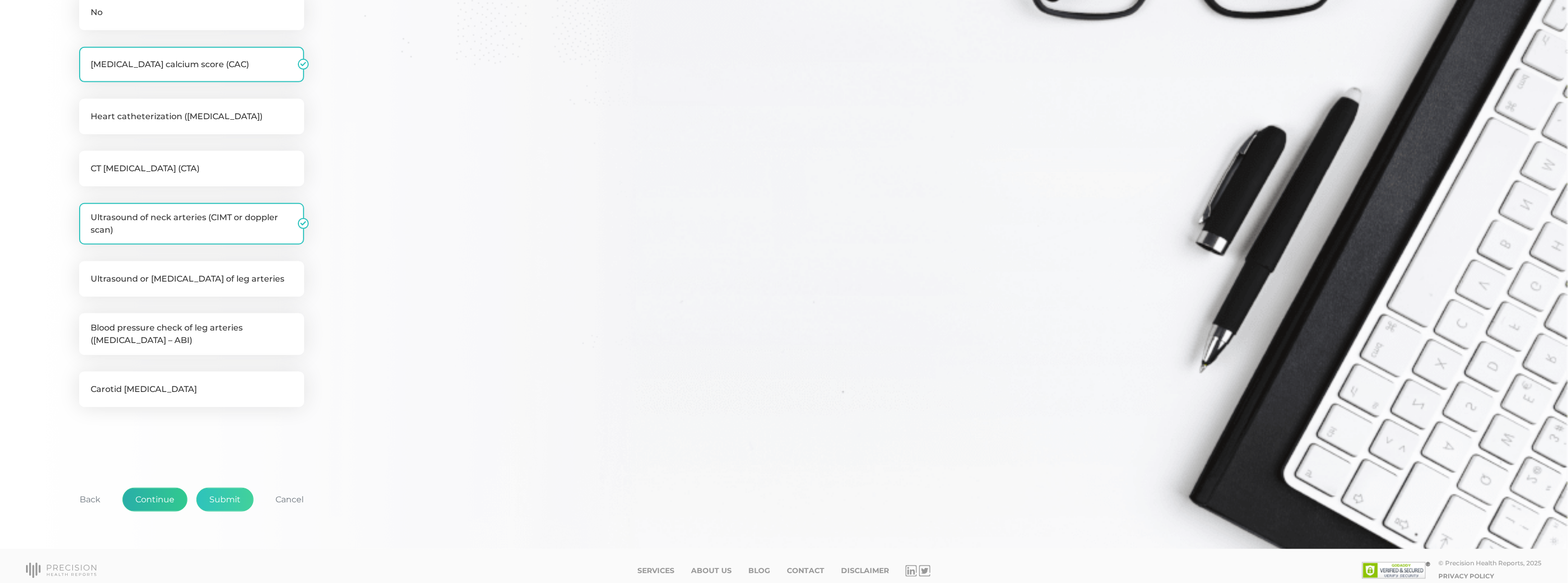
click at [161, 492] on button "Continue" at bounding box center [155, 500] width 65 height 24
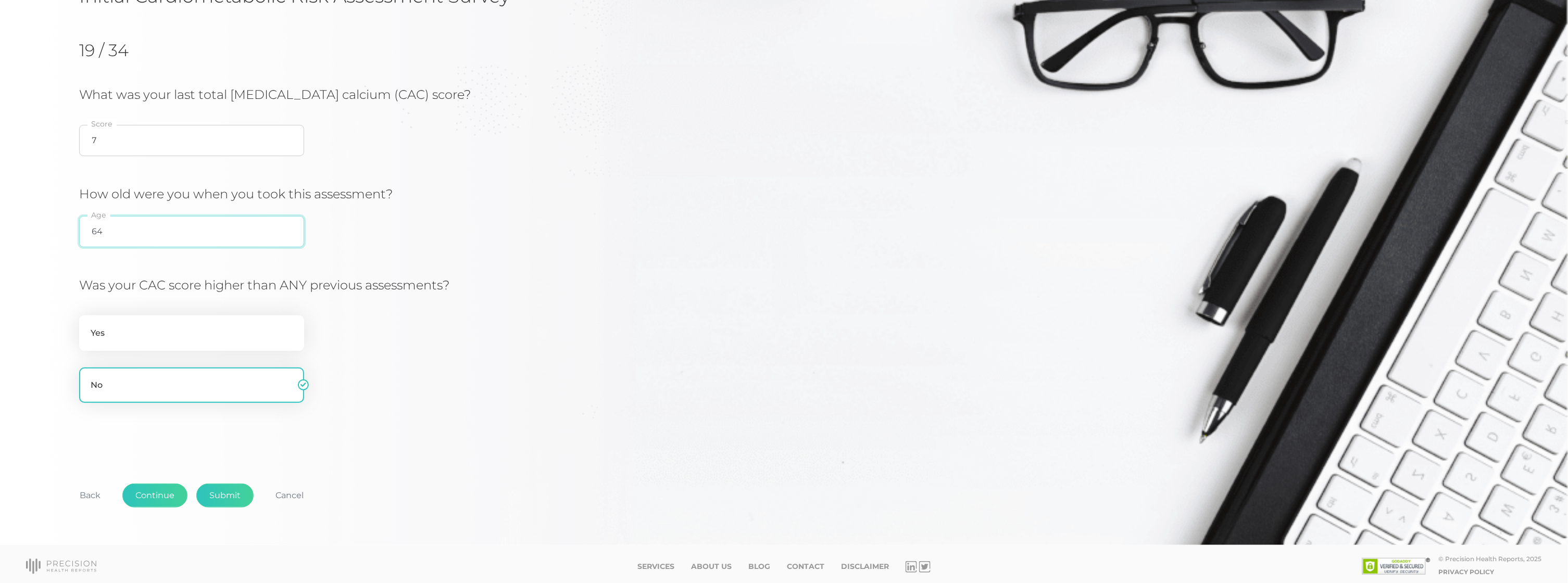
click at [133, 237] on input "64" at bounding box center [192, 231] width 225 height 31
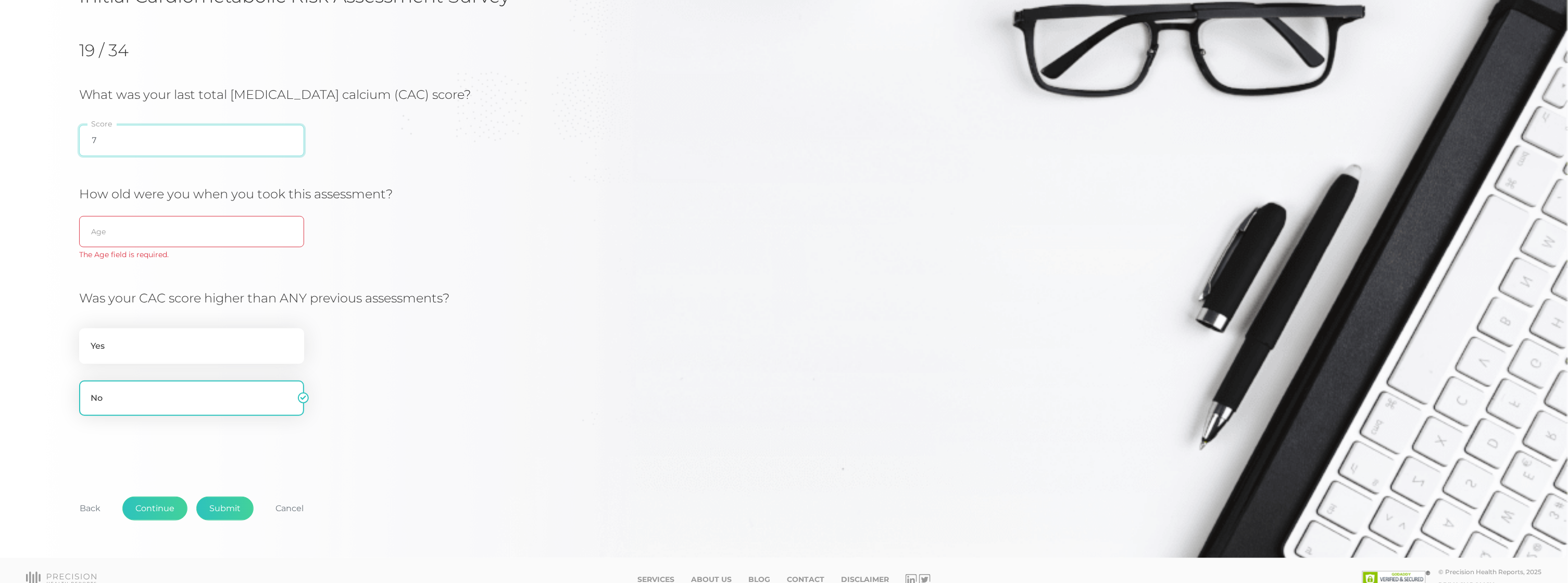
click at [109, 144] on input "7" at bounding box center [192, 140] width 225 height 31
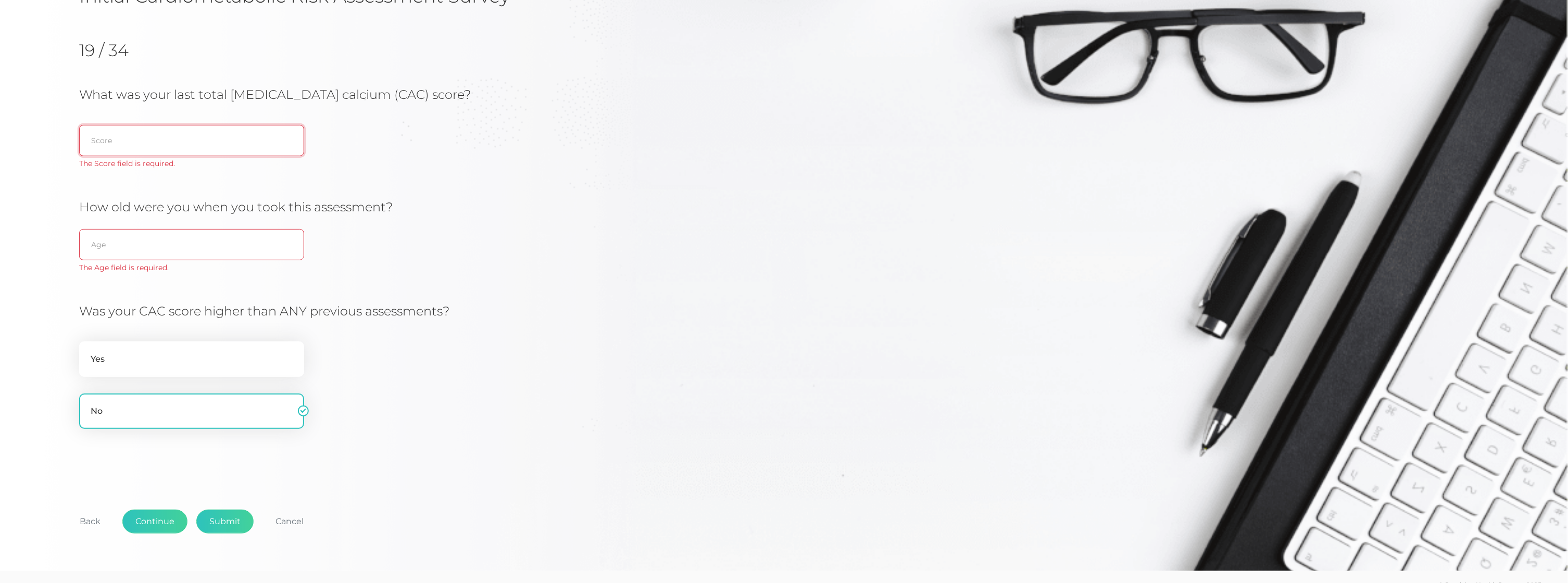
type input "7"
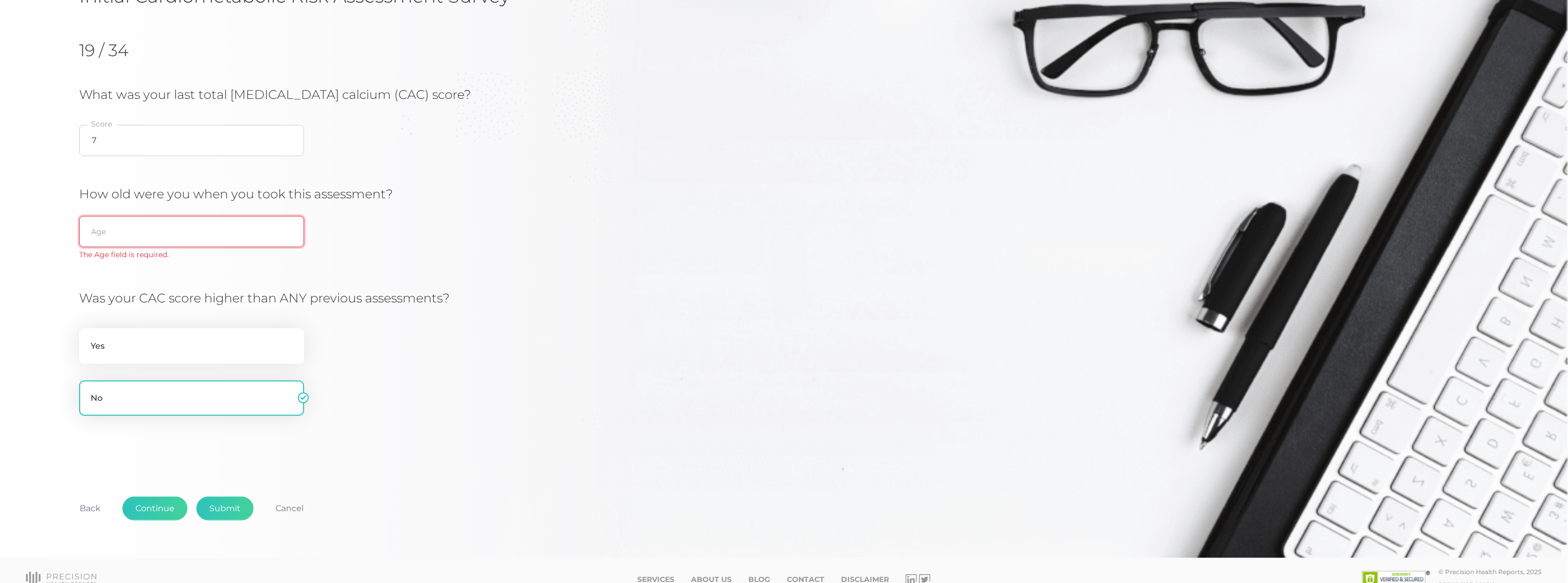
click at [141, 234] on input "text" at bounding box center [192, 231] width 225 height 31
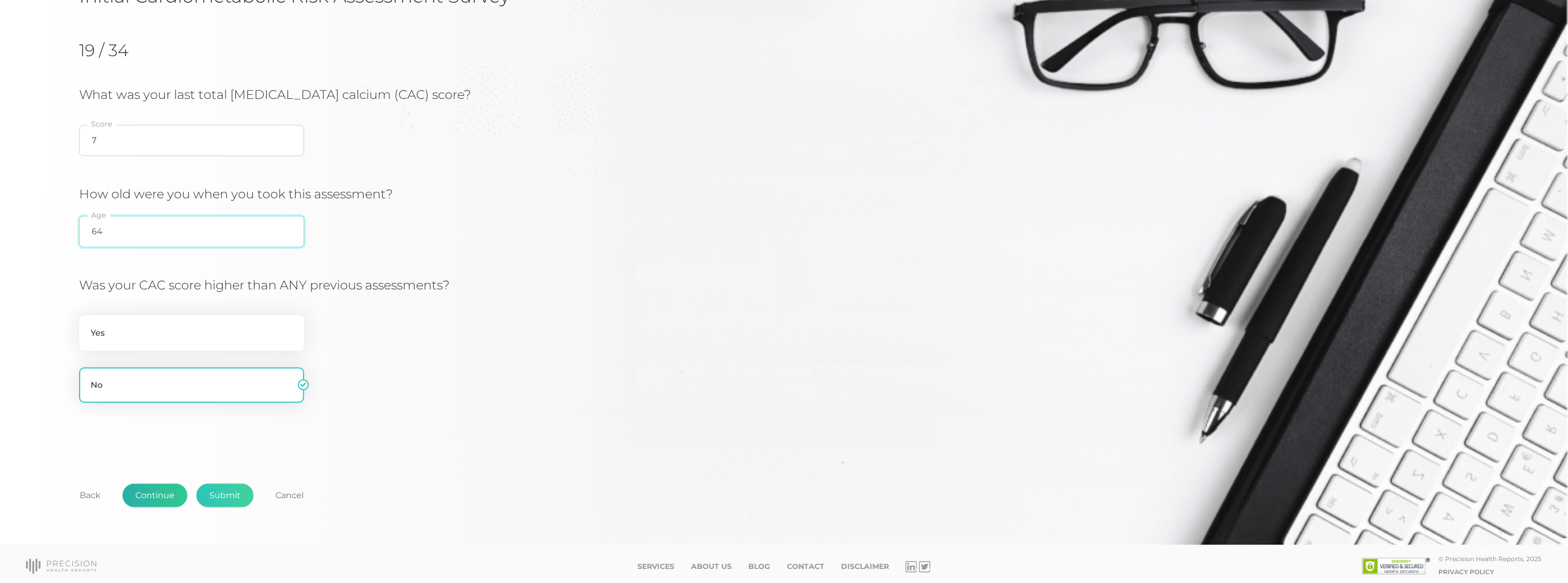
type input "64"
click at [157, 495] on button "Continue" at bounding box center [155, 495] width 65 height 24
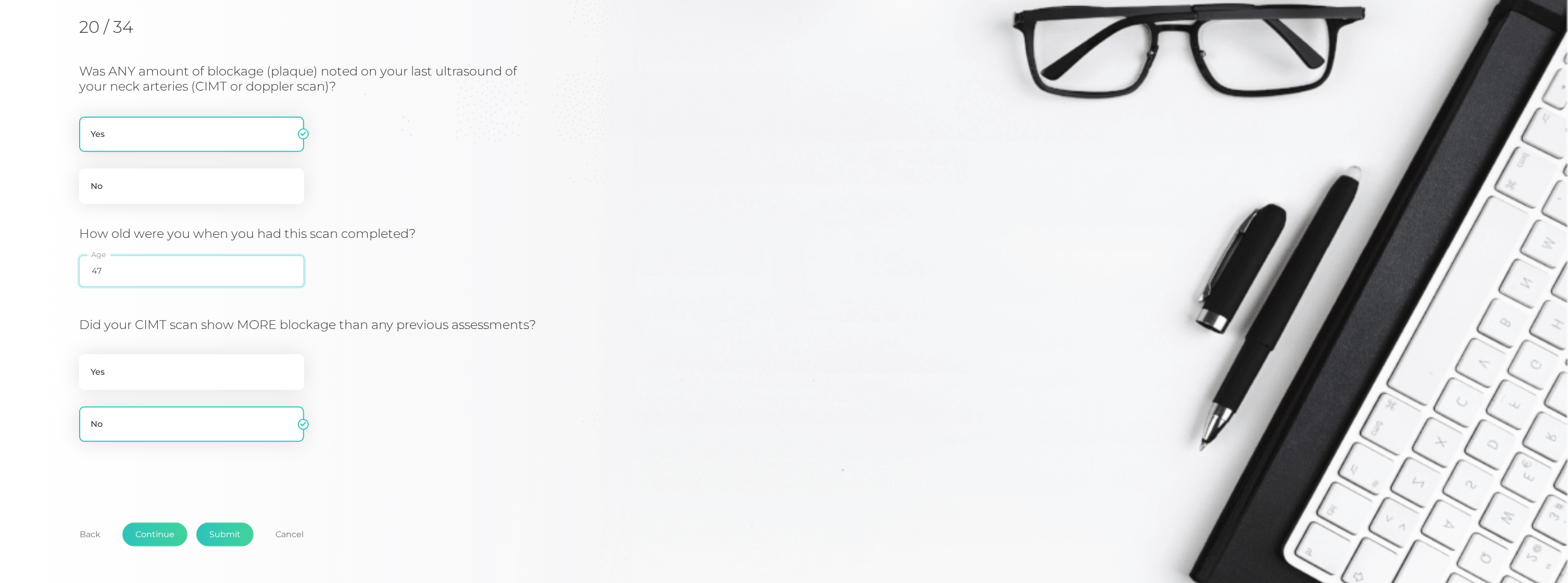
click at [139, 265] on input "47" at bounding box center [192, 271] width 225 height 31
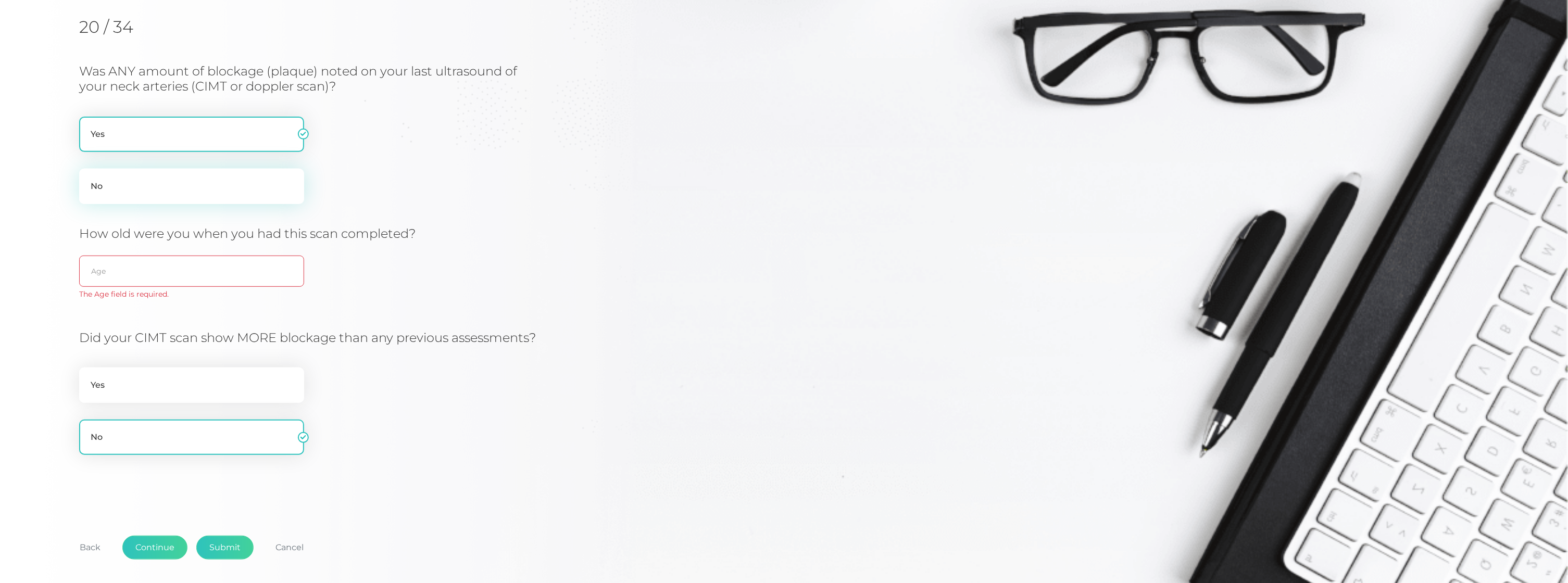
click at [135, 178] on label "No" at bounding box center [192, 186] width 225 height 35
click at [88, 178] on input "No" at bounding box center [83, 173] width 9 height 10
radio input "true"
click at [93, 553] on button "Back" at bounding box center [90, 547] width 47 height 24
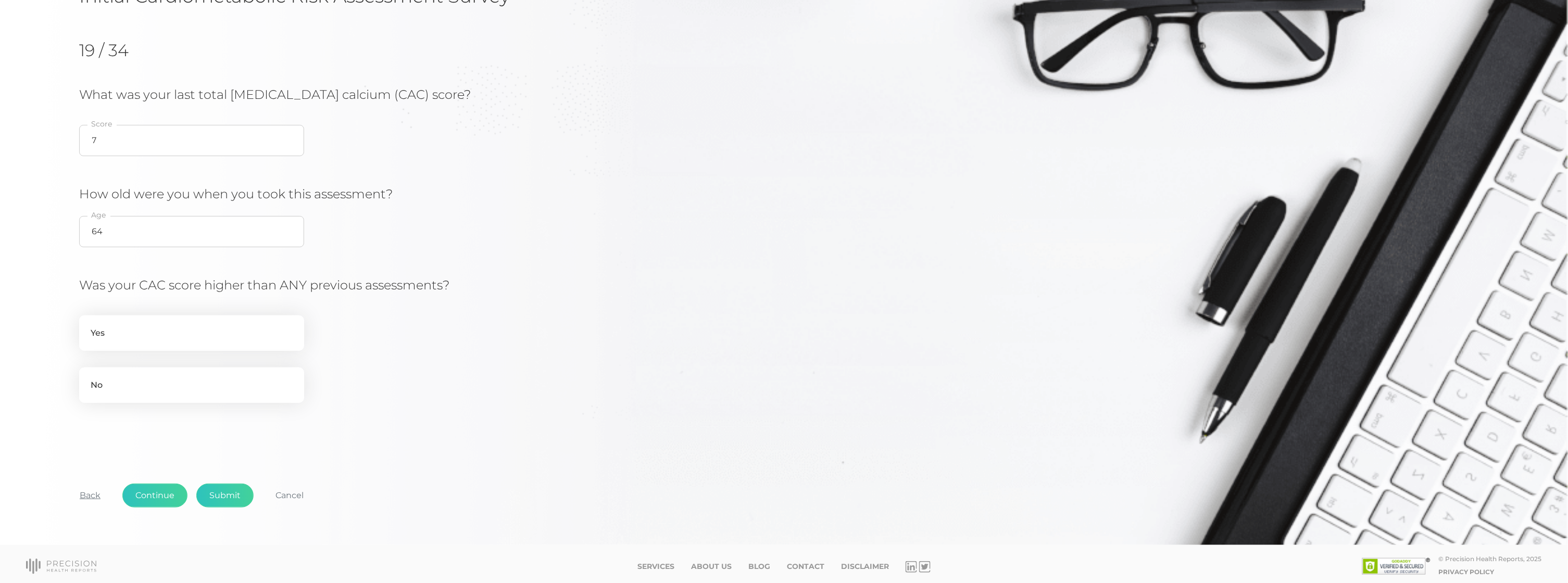
click at [92, 488] on button "Back" at bounding box center [90, 495] width 47 height 24
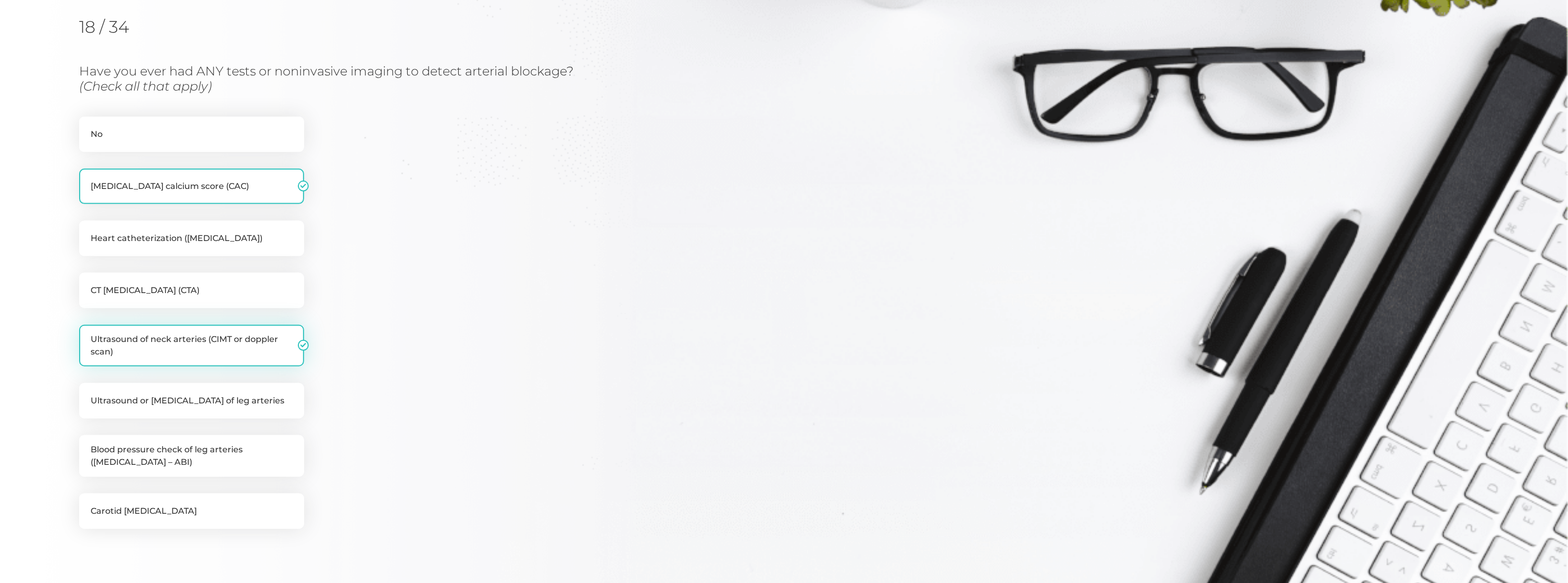
click at [179, 332] on label "Ultrasound of neck arteries (CIMT or doppler scan)" at bounding box center [192, 346] width 225 height 41
click at [88, 332] on input "Ultrasound of neck arteries (CIMT or doppler scan)" at bounding box center [83, 330] width 9 height 10
checkbox input "false"
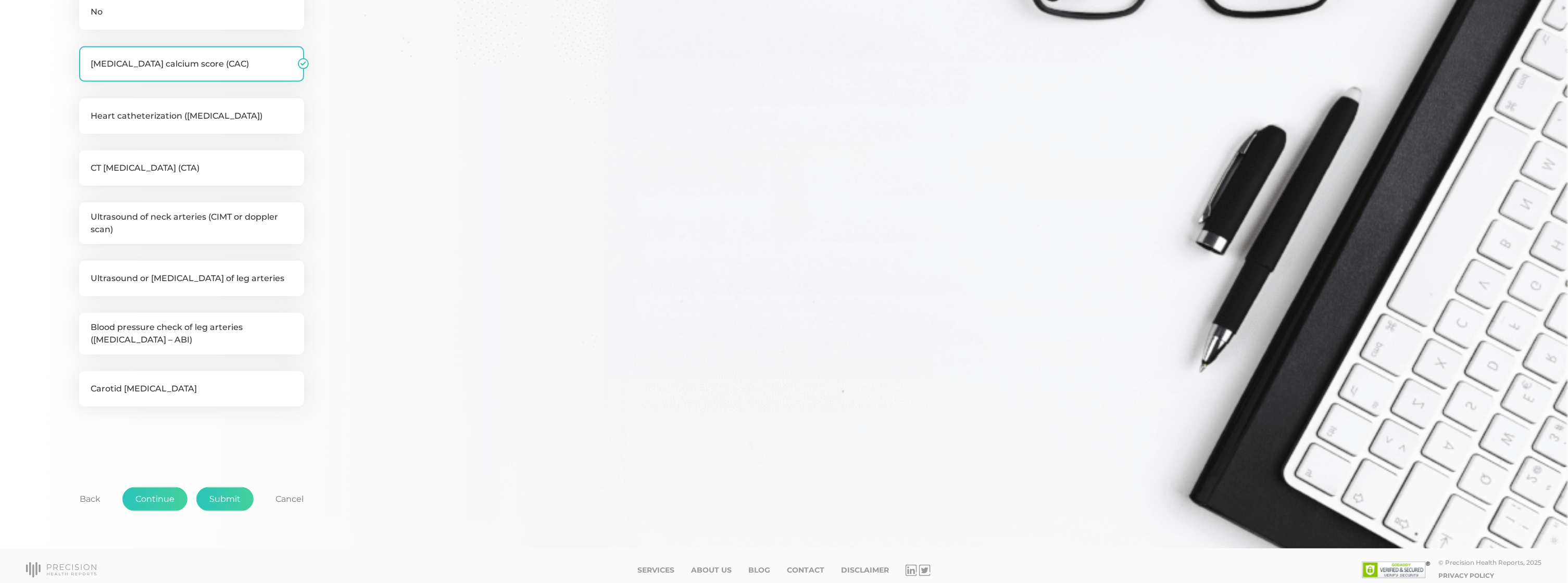
scroll to position [254, 0]
click at [77, 489] on button "Back" at bounding box center [90, 500] width 47 height 24
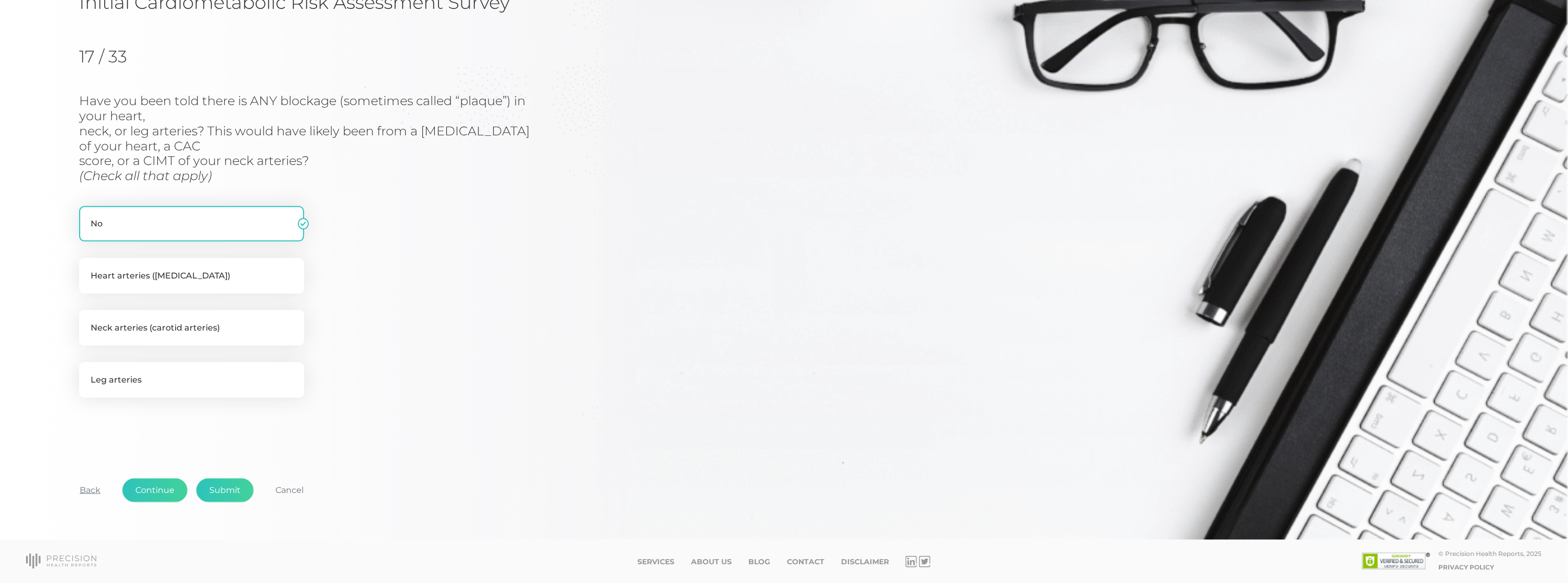
scroll to position [94, 0]
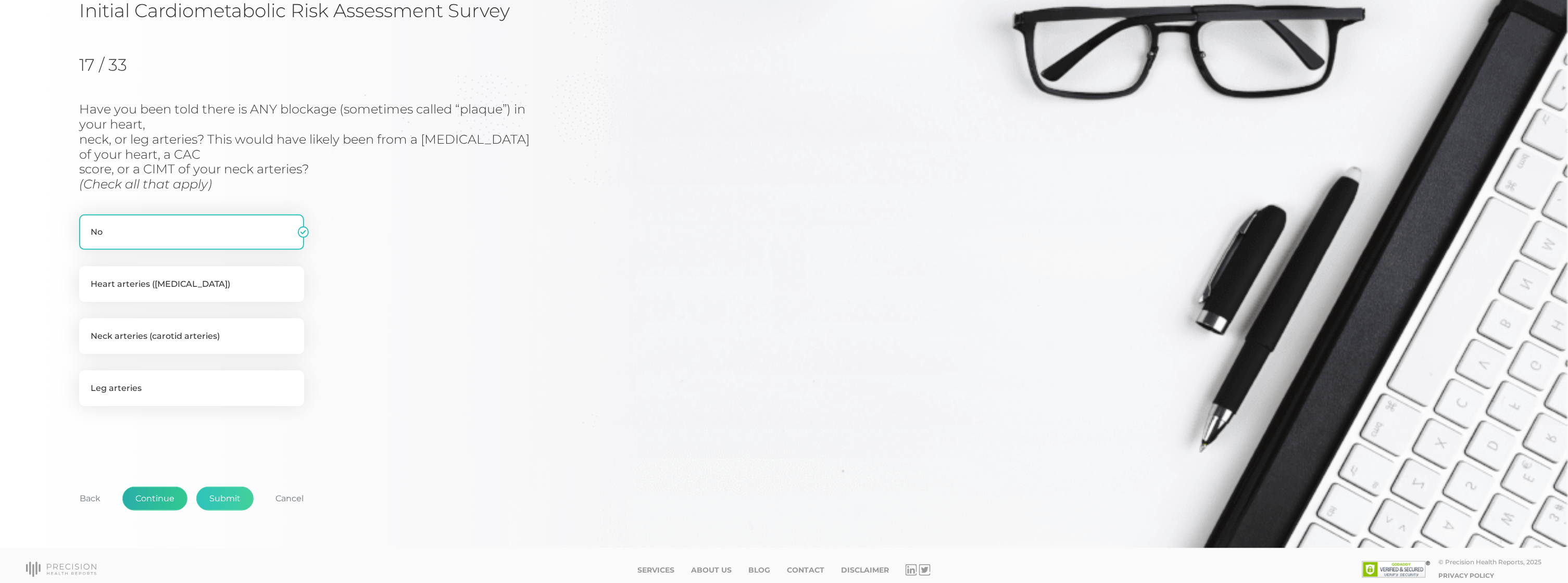
click at [147, 487] on button "Continue" at bounding box center [155, 498] width 65 height 24
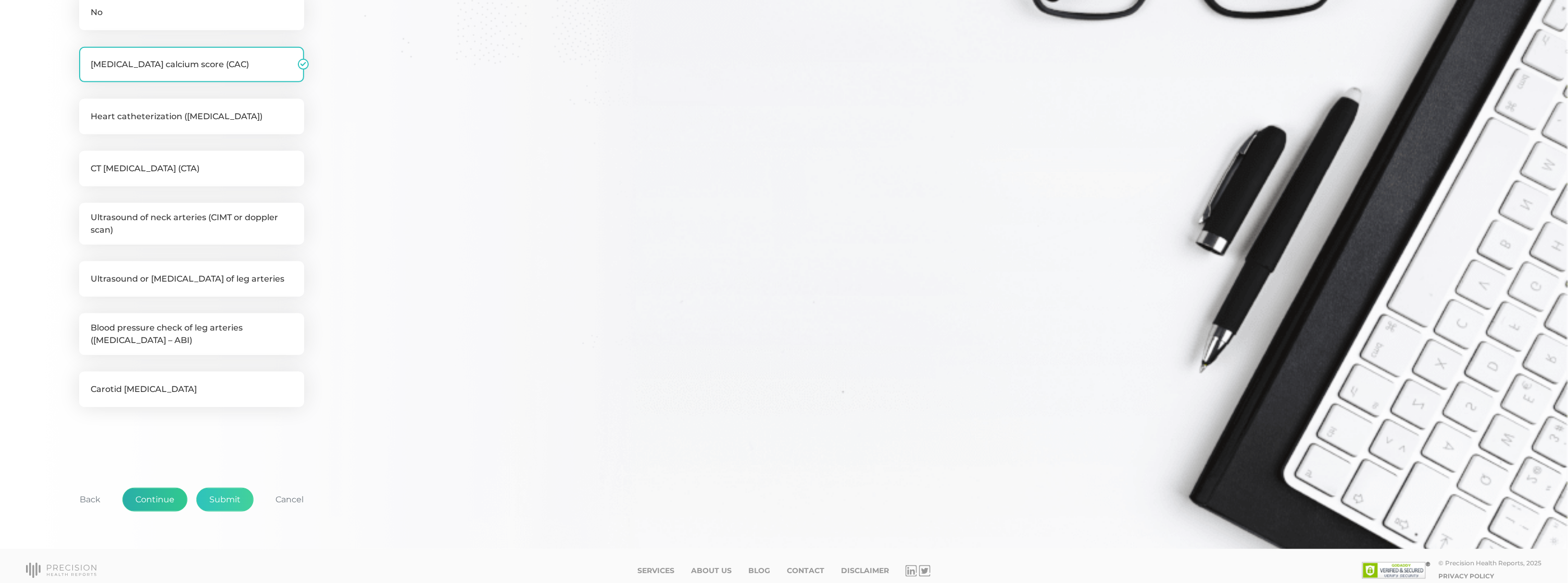
click at [150, 492] on button "Continue" at bounding box center [155, 500] width 65 height 24
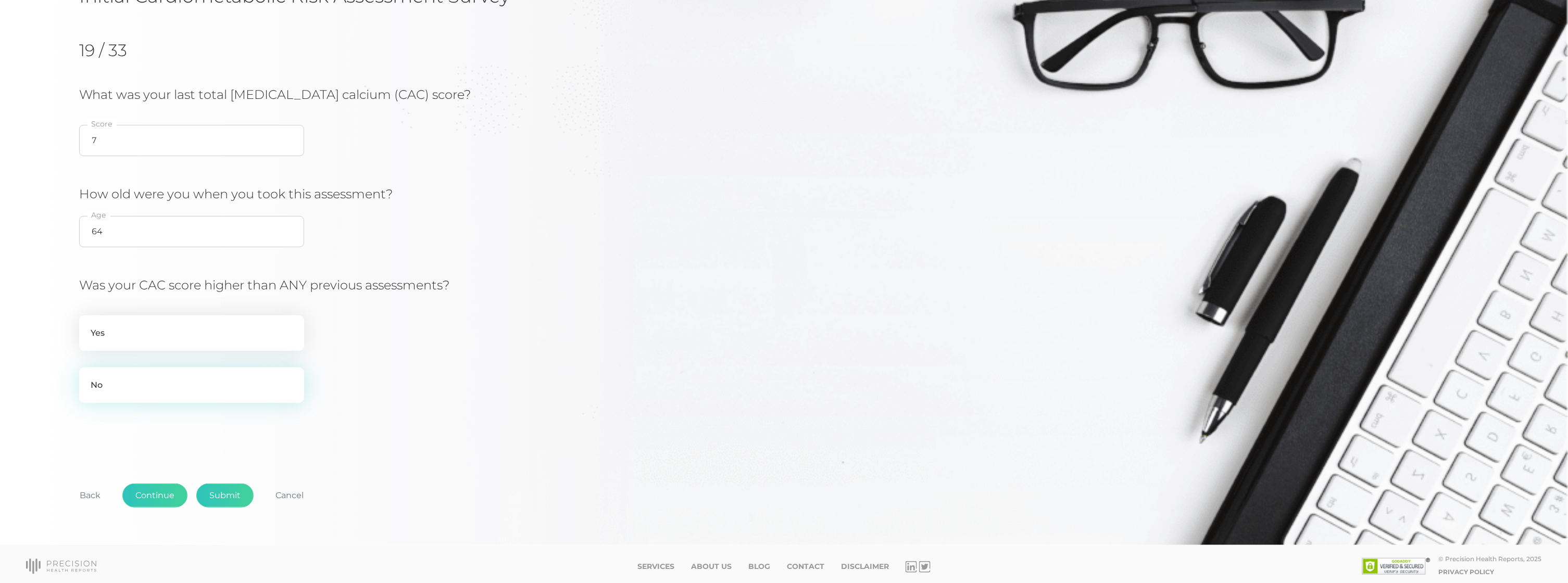
click at [142, 388] on label "No" at bounding box center [192, 385] width 225 height 35
click at [88, 378] on input "No" at bounding box center [83, 372] width 9 height 10
radio input "true"
click at [147, 488] on button "Continue" at bounding box center [155, 495] width 65 height 24
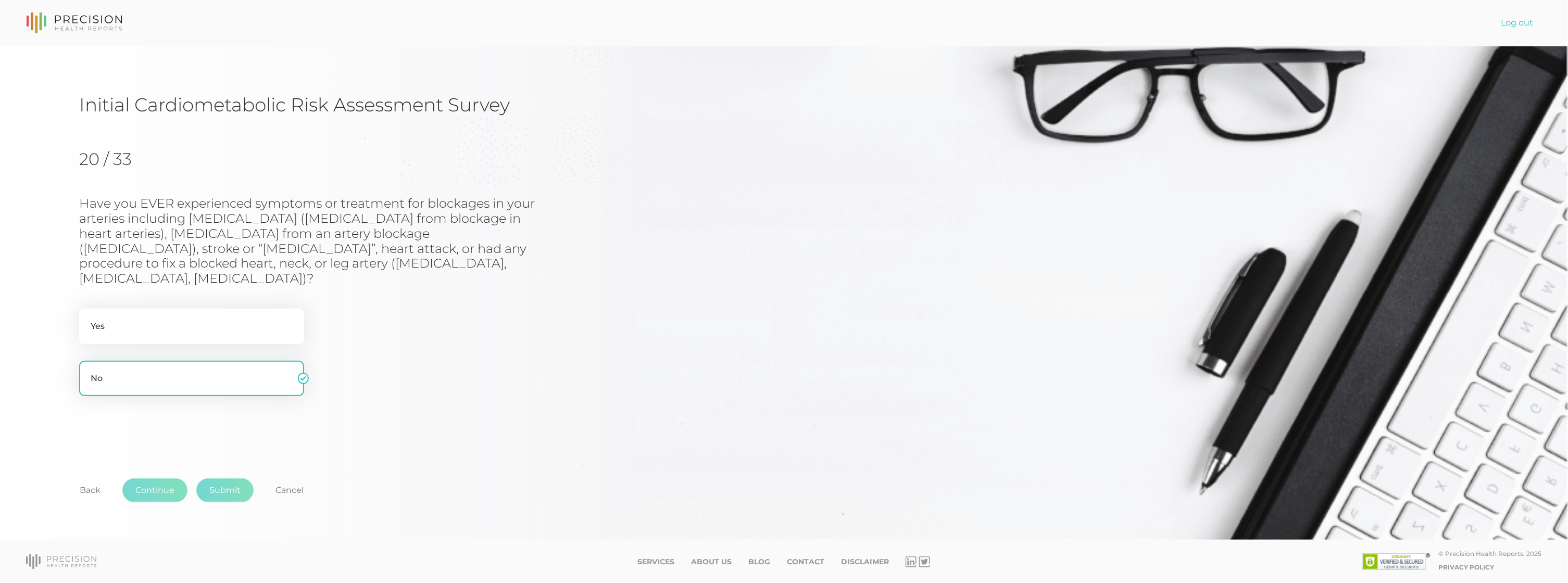
scroll to position [0, 0]
click at [233, 499] on button "Submit" at bounding box center [225, 490] width 57 height 24
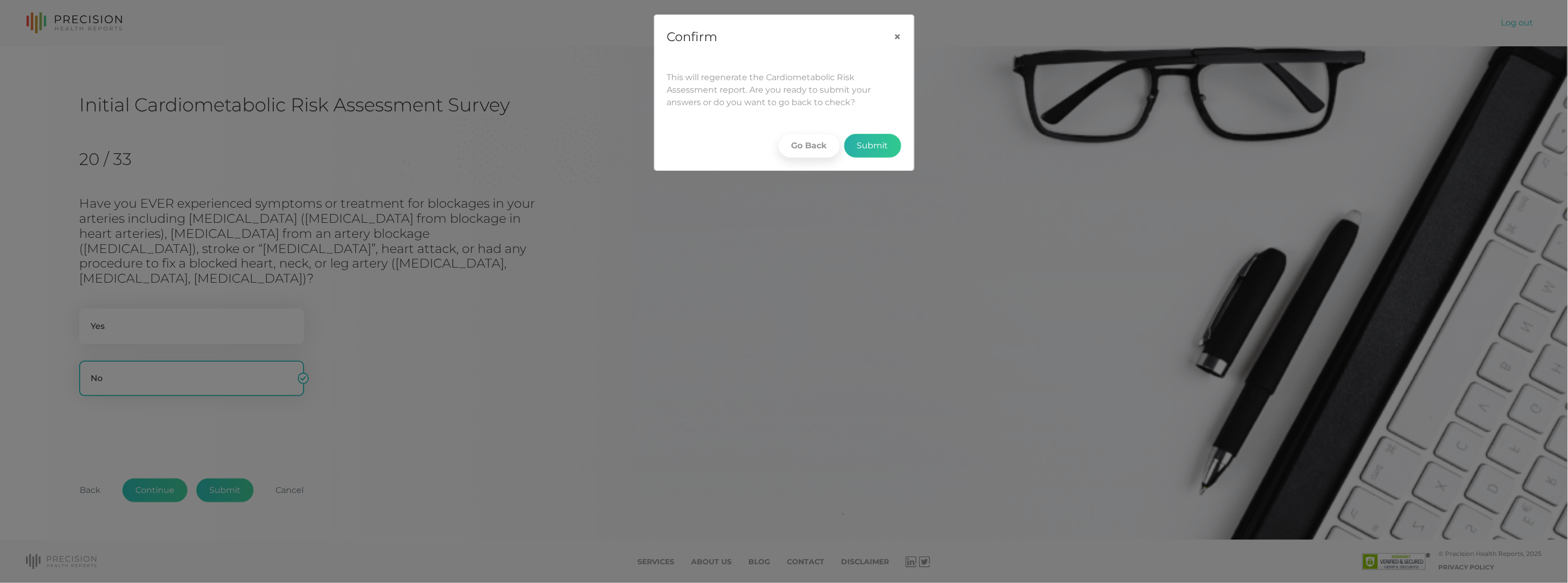
click at [869, 141] on button "Submit" at bounding box center [873, 145] width 57 height 24
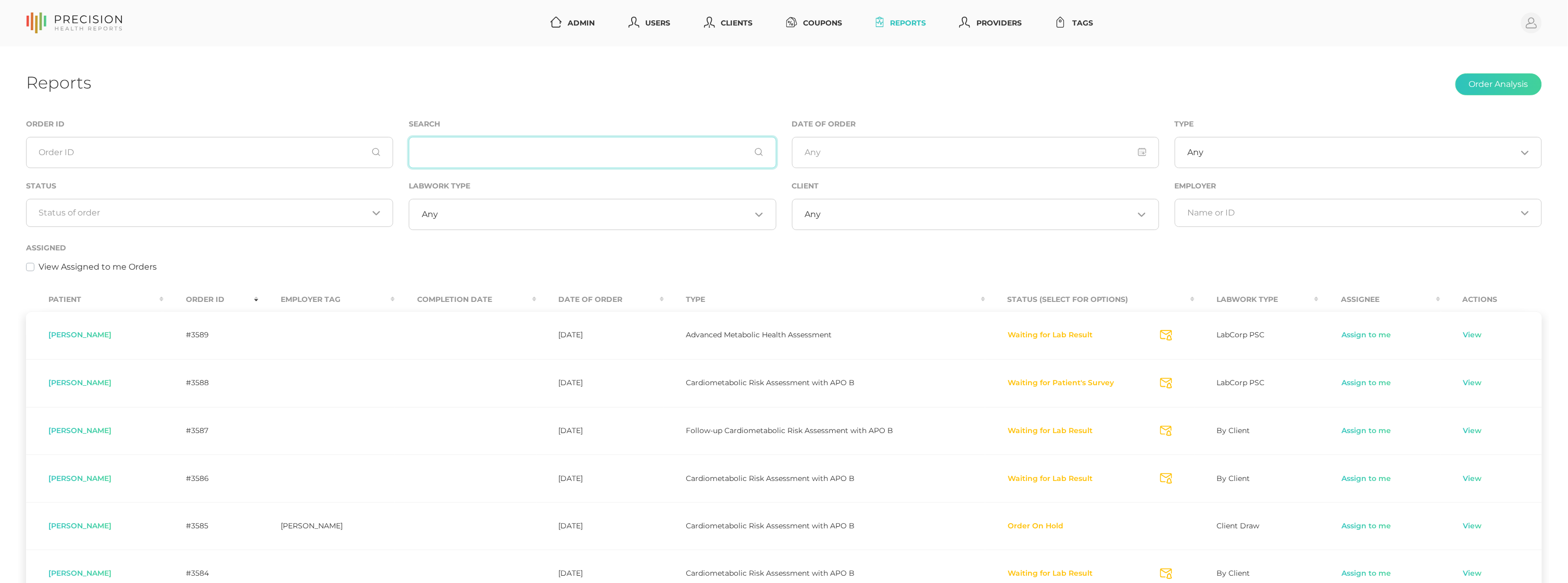
click at [527, 152] on input "text" at bounding box center [592, 152] width 367 height 31
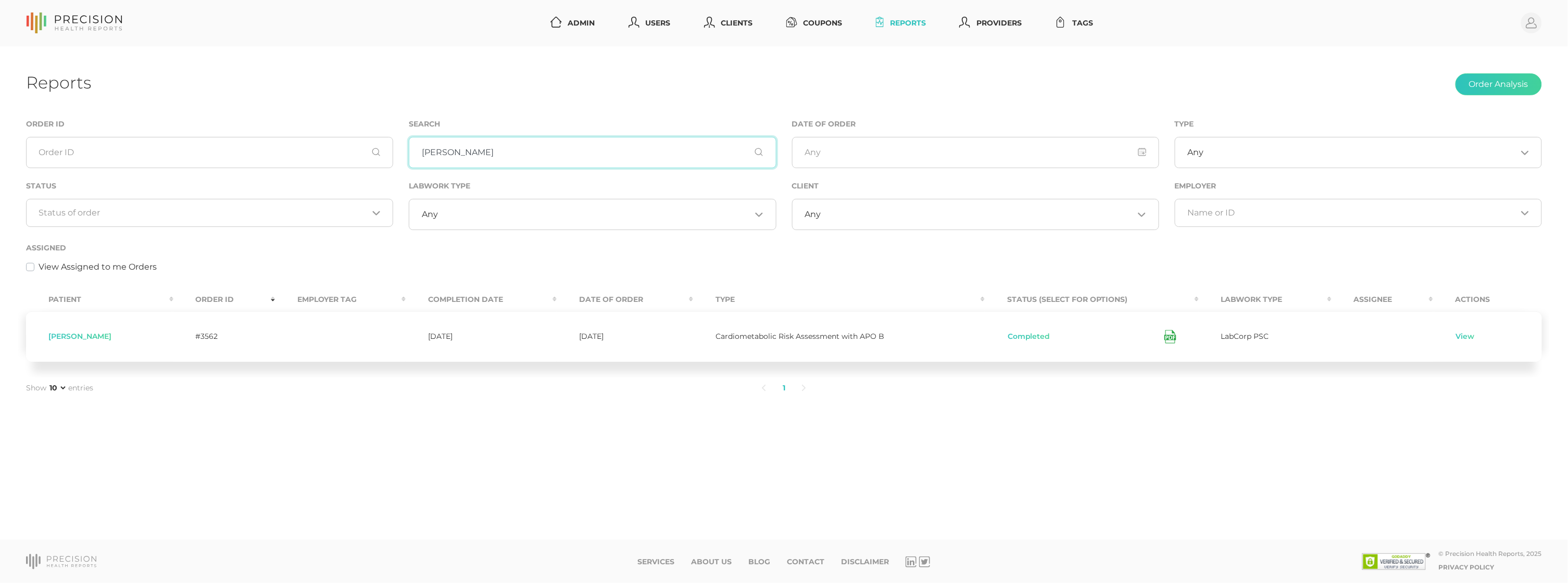
type input "[PERSON_NAME]"
click at [1166, 338] on icon at bounding box center [1171, 337] width 12 height 13
click at [488, 157] on input "[PERSON_NAME]" at bounding box center [592, 152] width 367 height 31
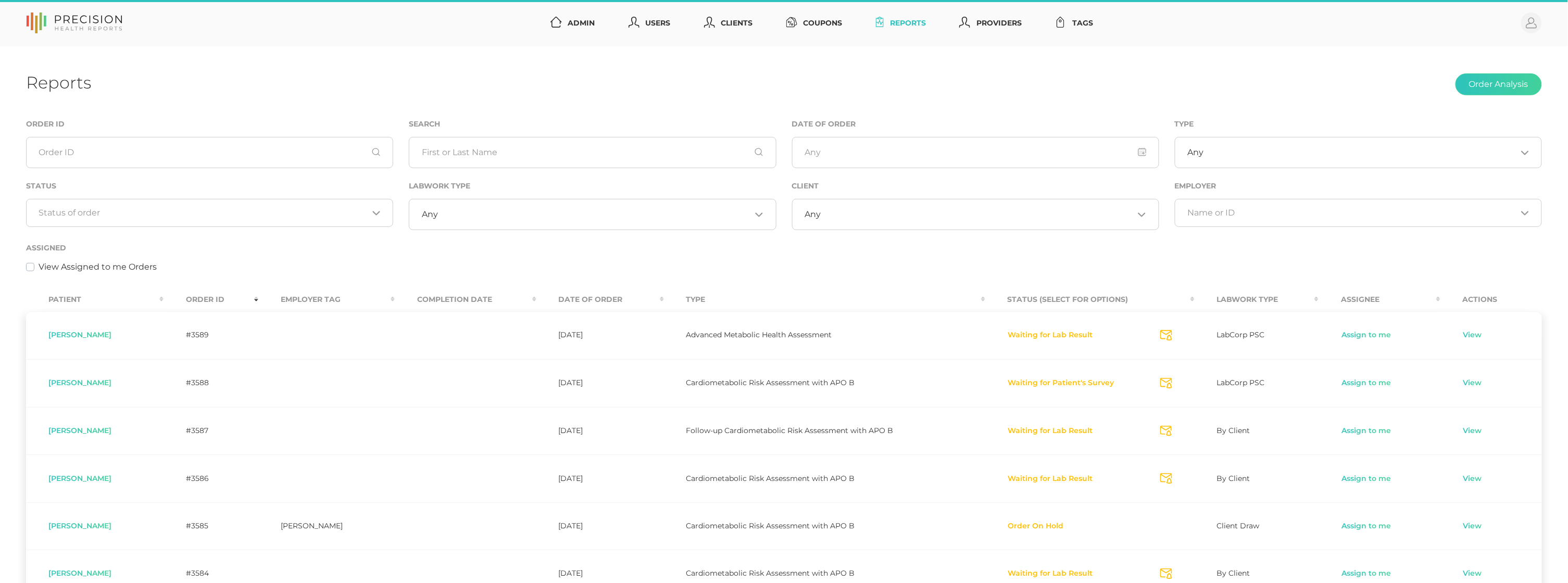
click at [319, 231] on div "Status Loading..." at bounding box center [209, 211] width 383 height 62
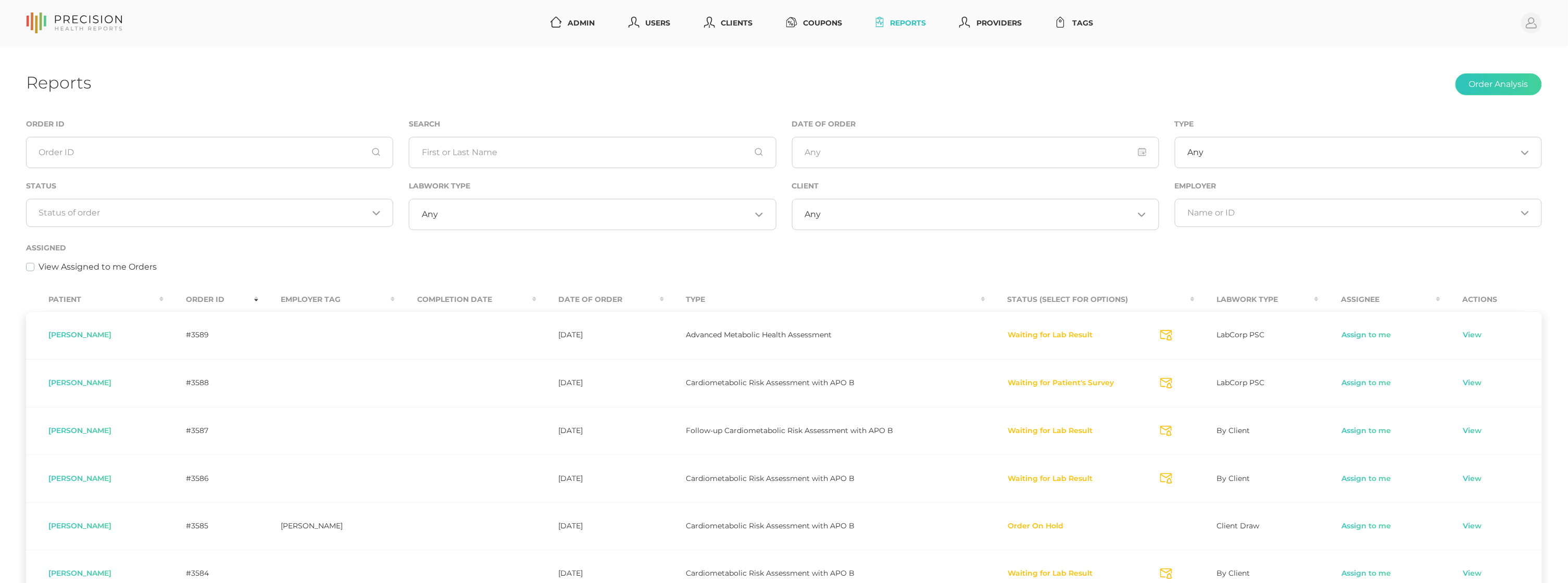
click at [317, 212] on input "Search for option" at bounding box center [203, 212] width 329 height 10
click at [436, 244] on div "Assigned View Assigned to me Orders" at bounding box center [784, 257] width 1516 height 32
click at [217, 298] on th "Order ID" at bounding box center [211, 299] width 95 height 23
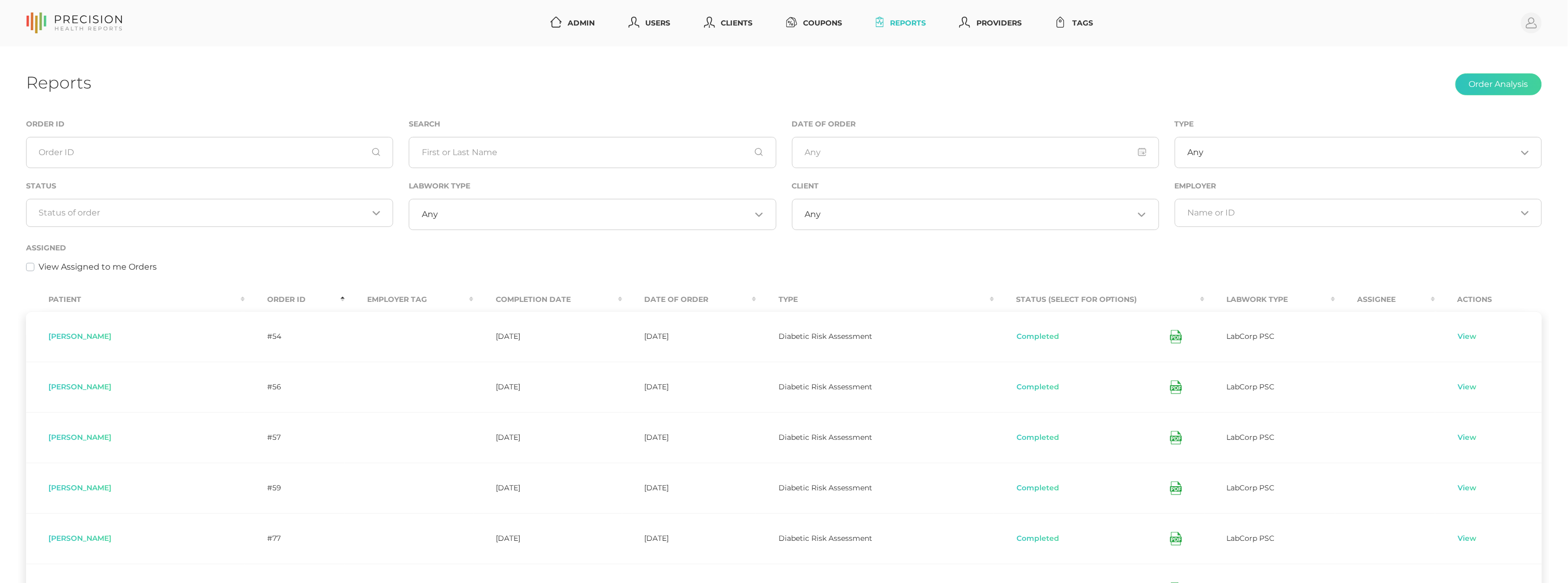
click at [245, 299] on th "Order ID" at bounding box center [295, 299] width 100 height 23
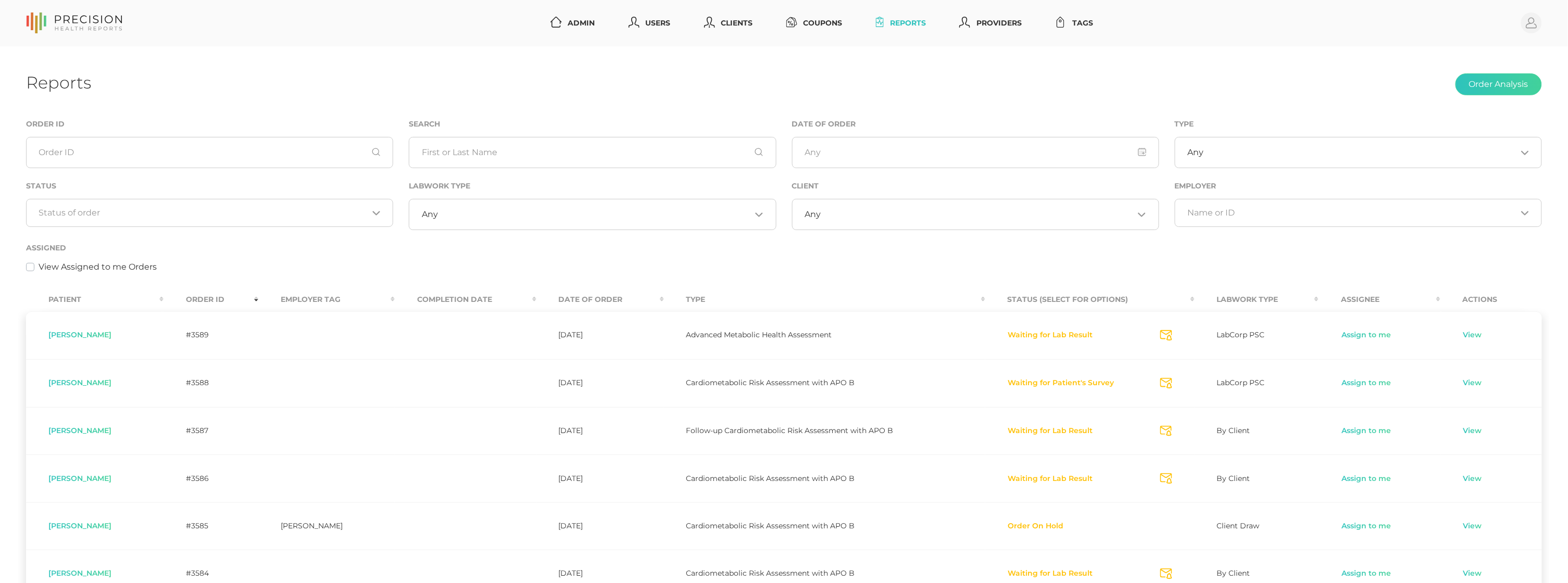
click at [452, 96] on div "Reports Order Analysis Order ID Search Date of Order Type Any Loading... Status…" at bounding box center [784, 449] width 1568 height 806
click at [525, 154] on input "text" at bounding box center [592, 152] width 367 height 31
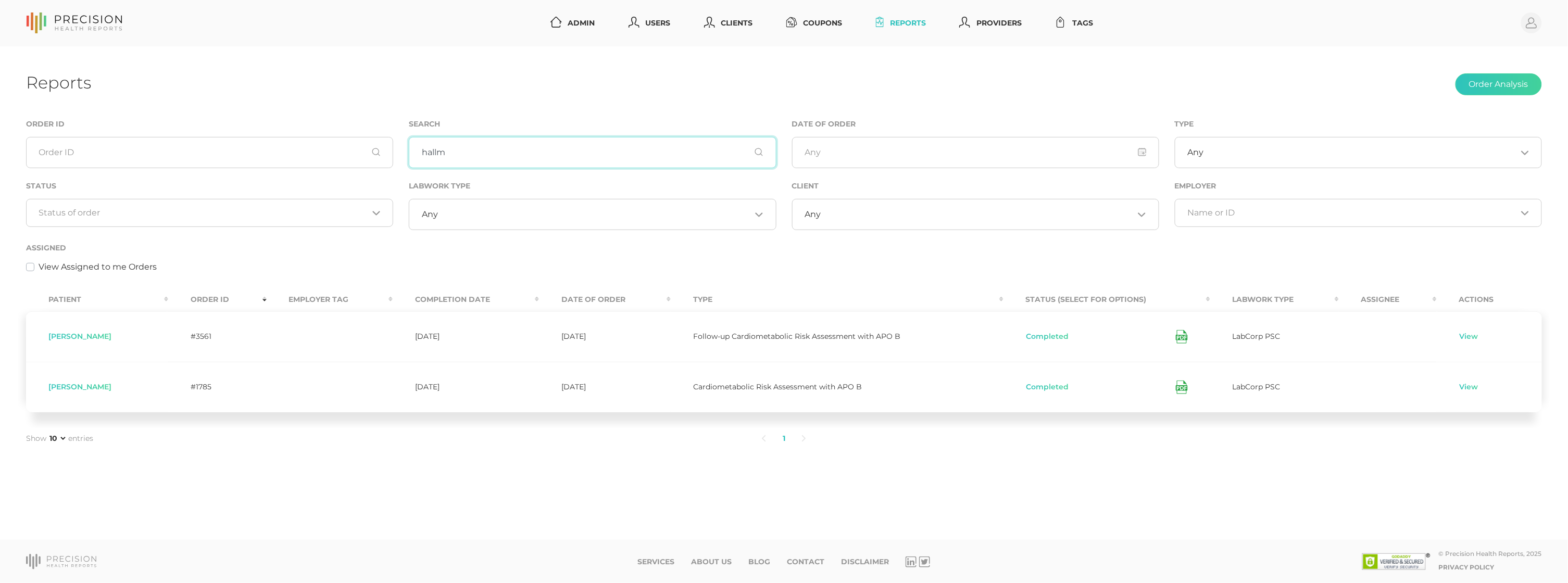
type input "half"
